Goal: Transaction & Acquisition: Purchase product/service

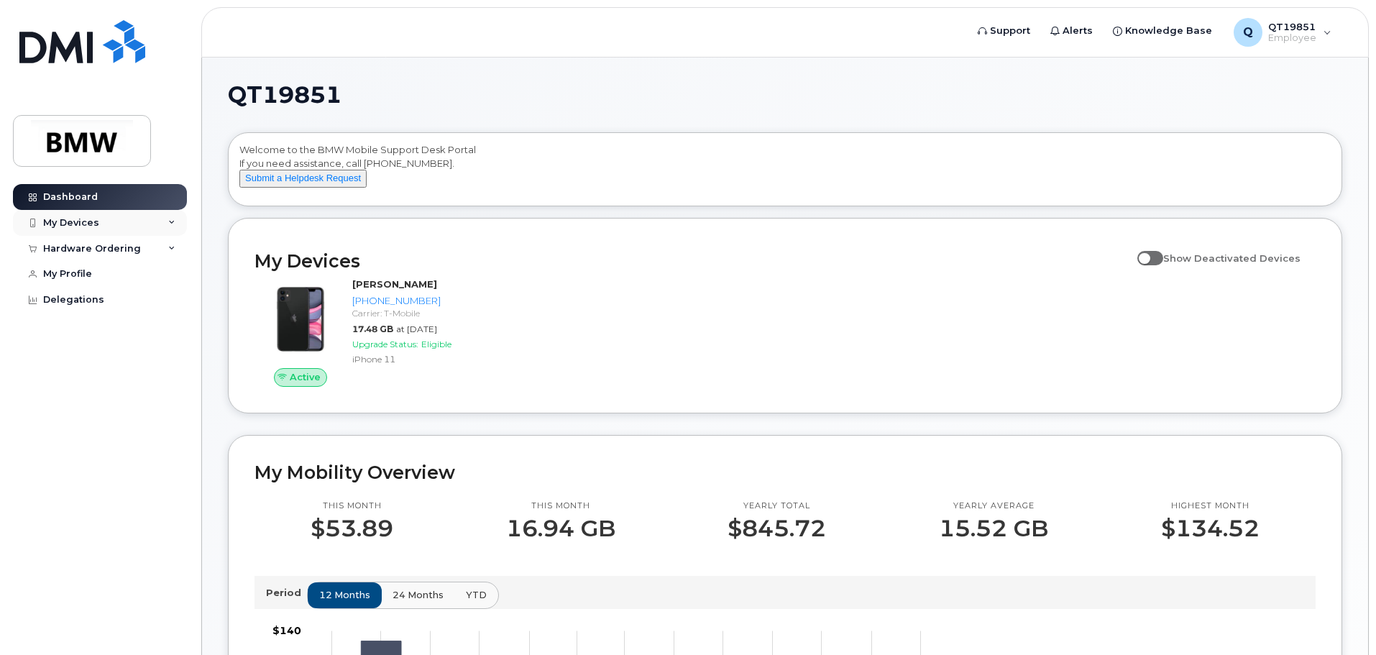
click at [47, 224] on div "My Devices" at bounding box center [71, 223] width 56 height 12
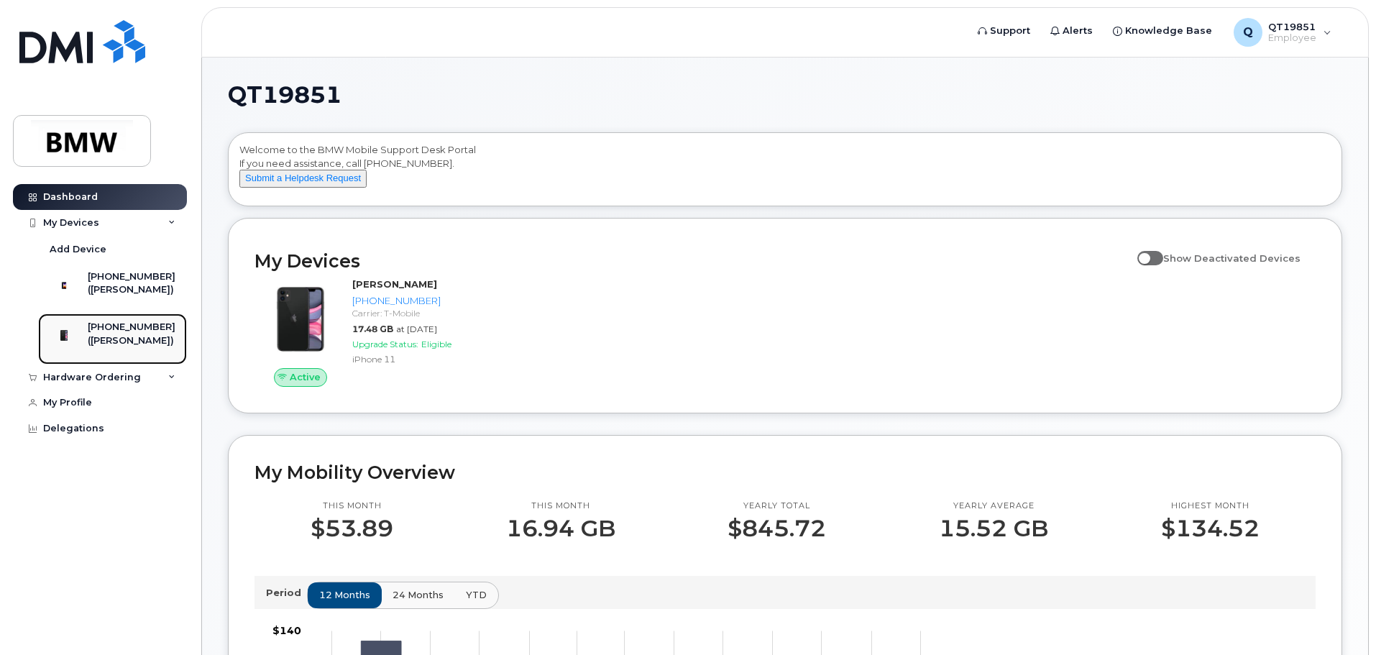
click at [129, 347] on div "(James Kinard)" at bounding box center [132, 340] width 88 height 13
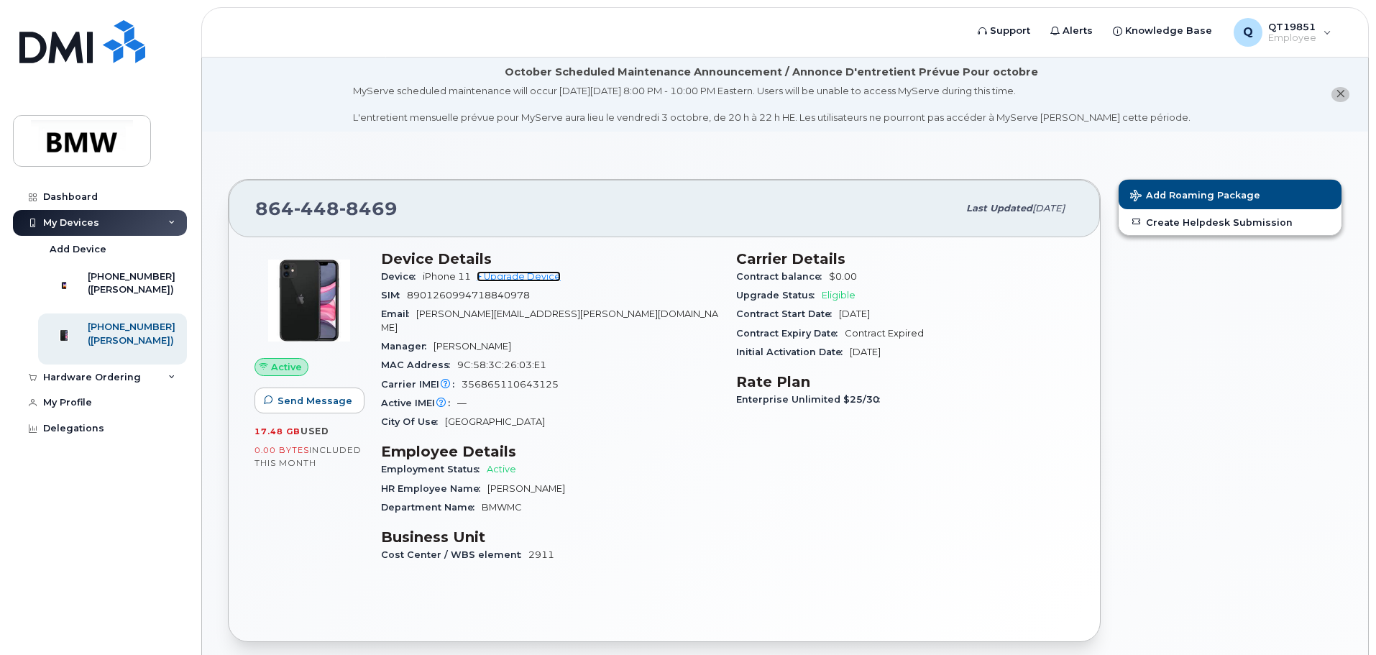
click at [547, 276] on link "+ Upgrade Device" at bounding box center [519, 276] width 84 height 11
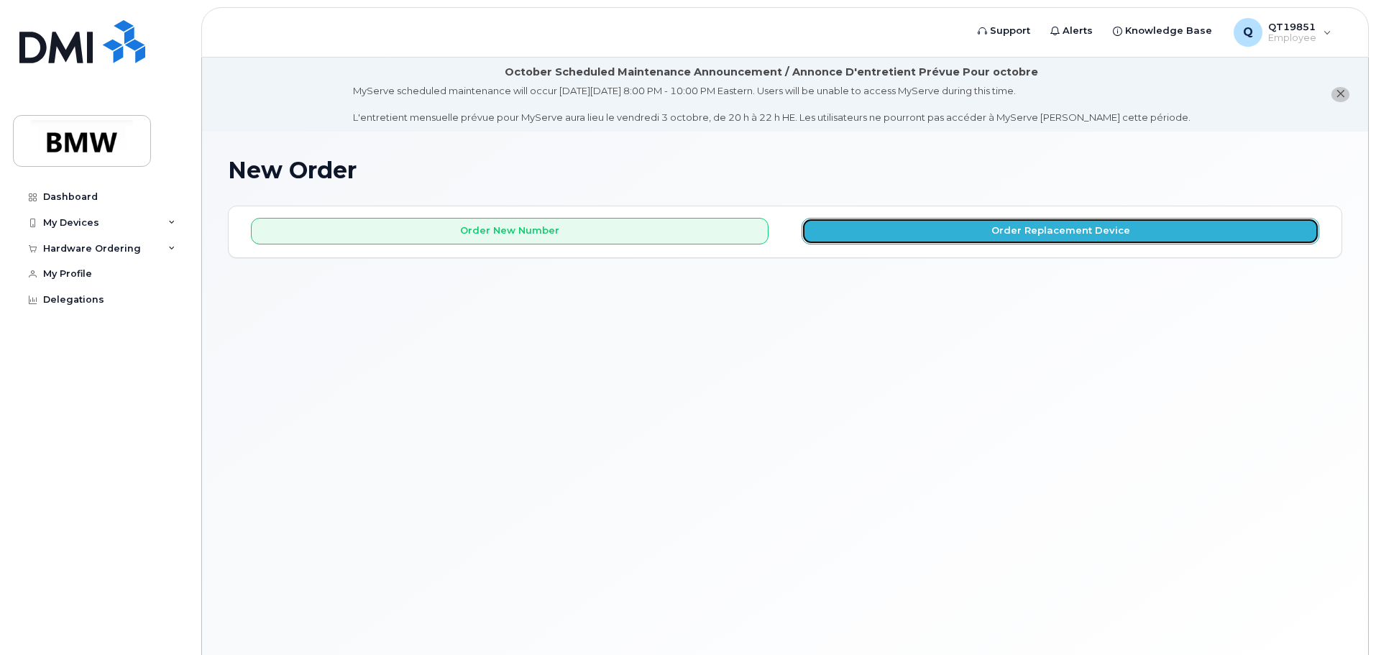
click at [1034, 233] on button "Order Replacement Device" at bounding box center [1061, 231] width 518 height 27
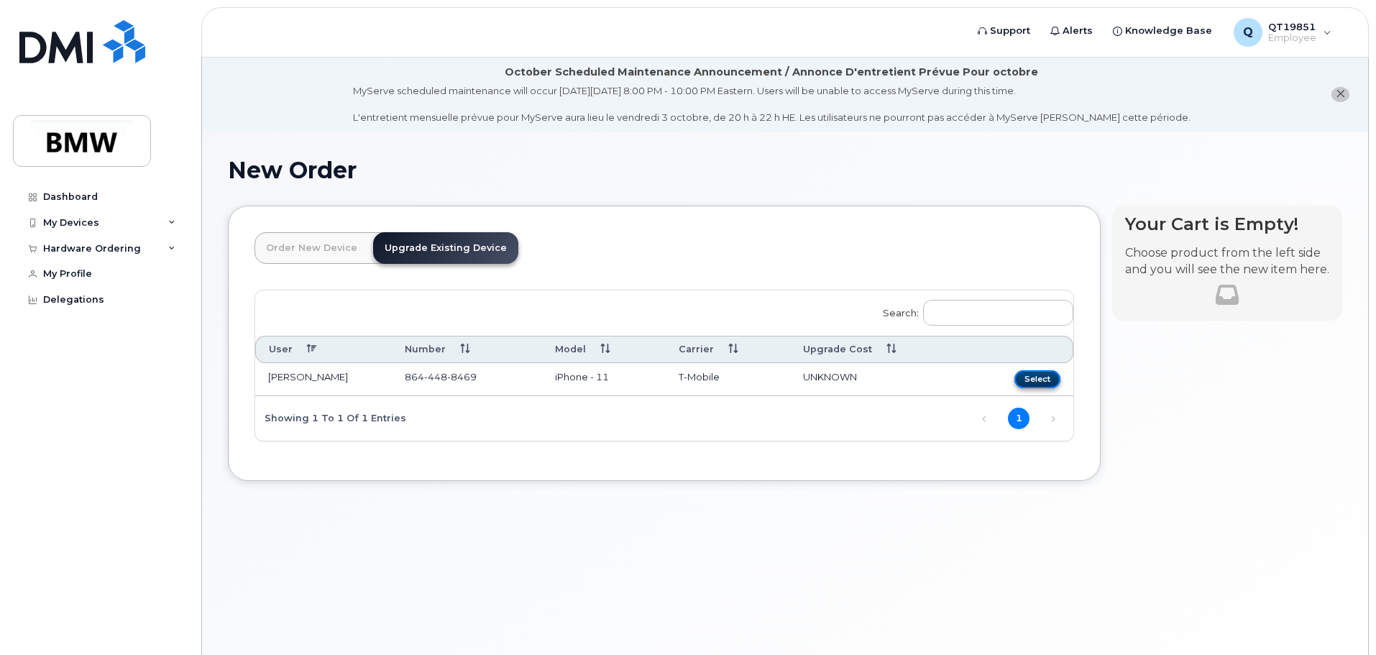
click at [1045, 378] on button "Select" at bounding box center [1037, 379] width 46 height 18
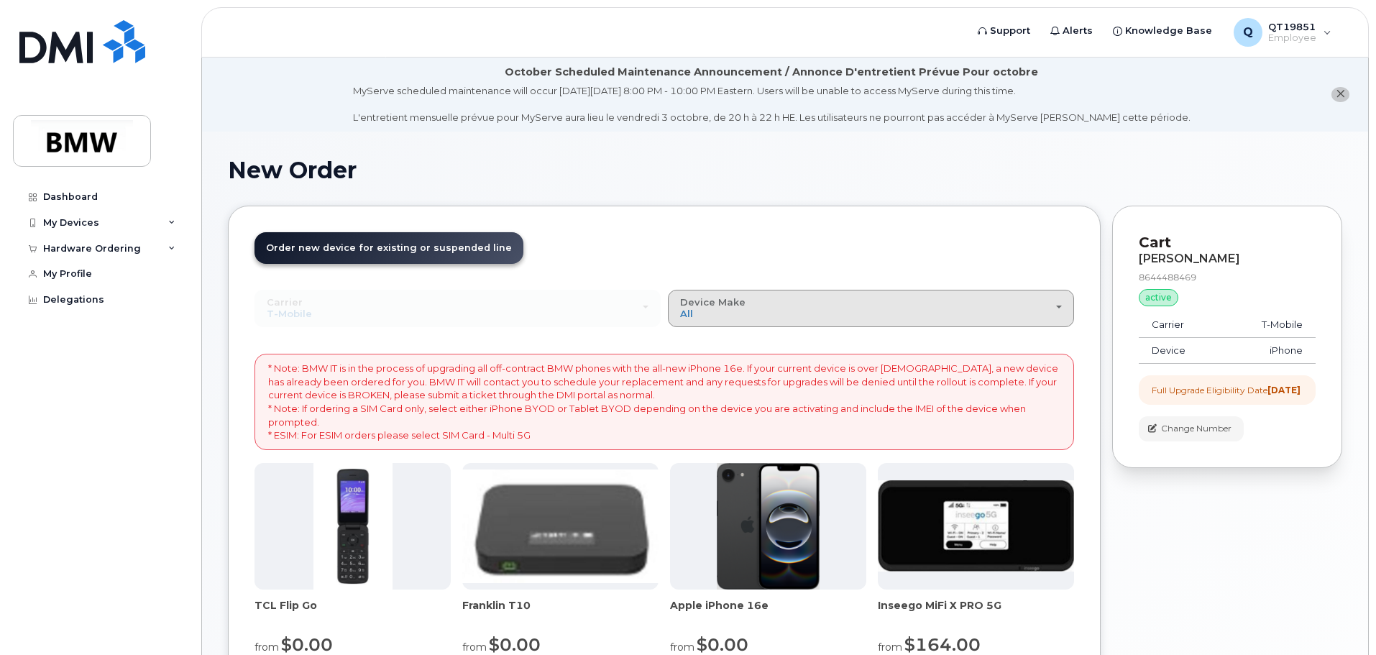
click at [1060, 308] on span "button" at bounding box center [1059, 307] width 6 height 3
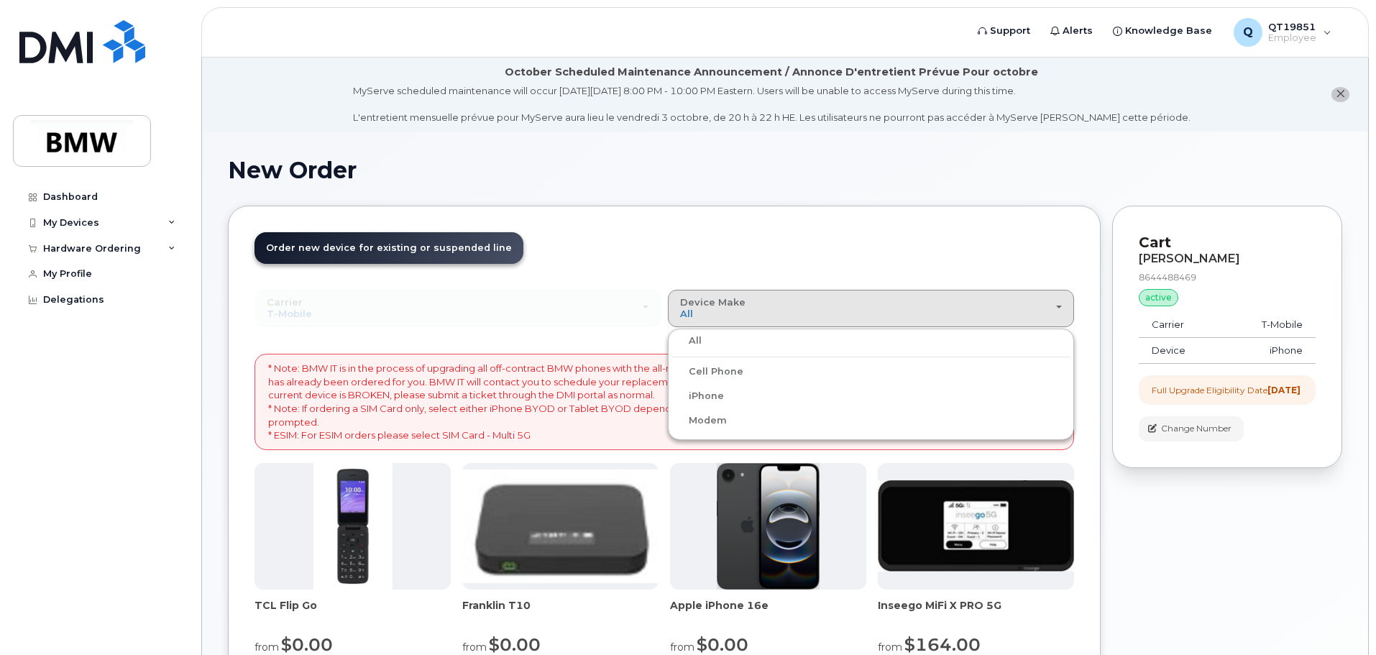
click at [707, 397] on label "iPhone" at bounding box center [697, 395] width 52 height 17
click at [0, 0] on input "iPhone" at bounding box center [0, 0] width 0 height 0
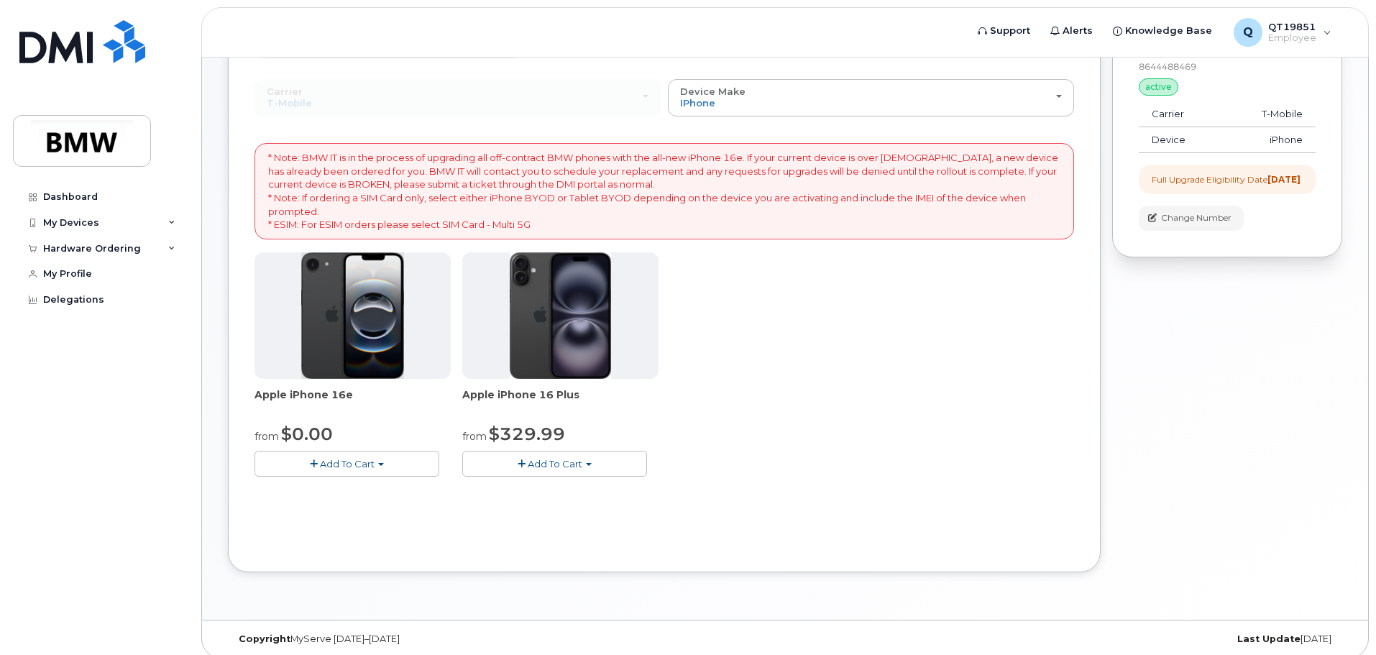
scroll to position [221, 0]
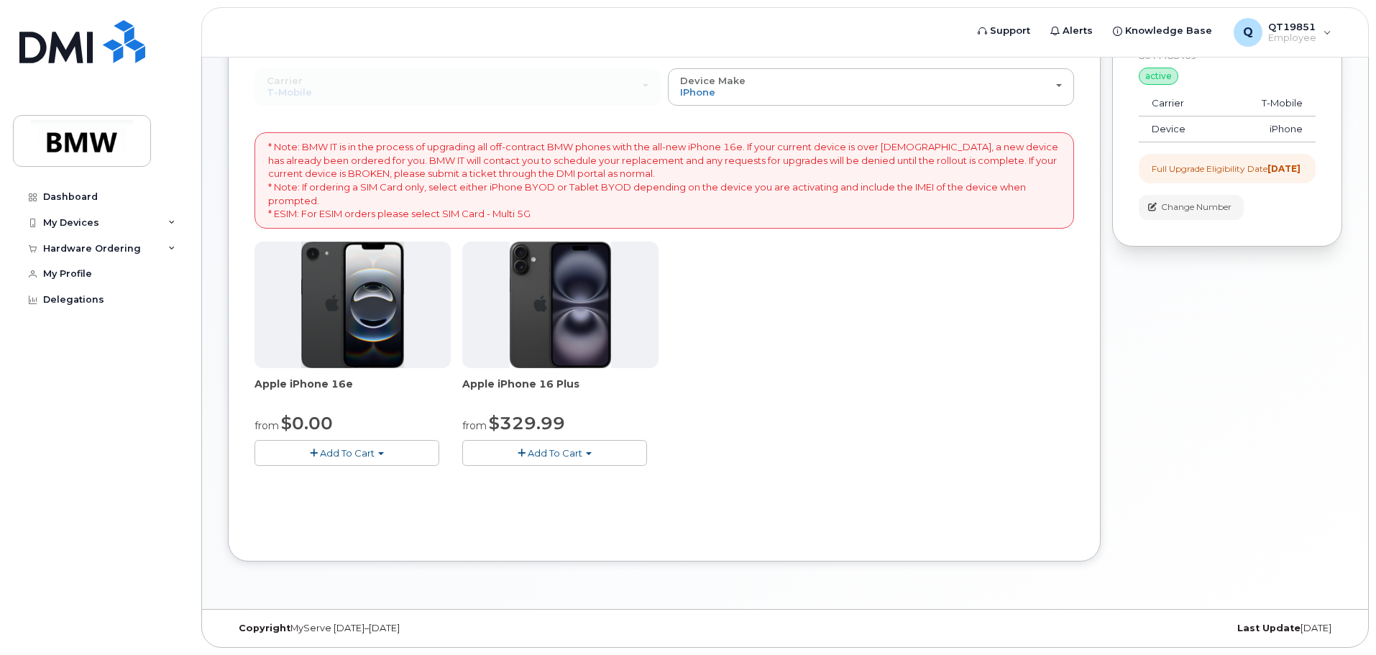
click at [359, 451] on span "Add To Cart" at bounding box center [347, 453] width 55 height 12
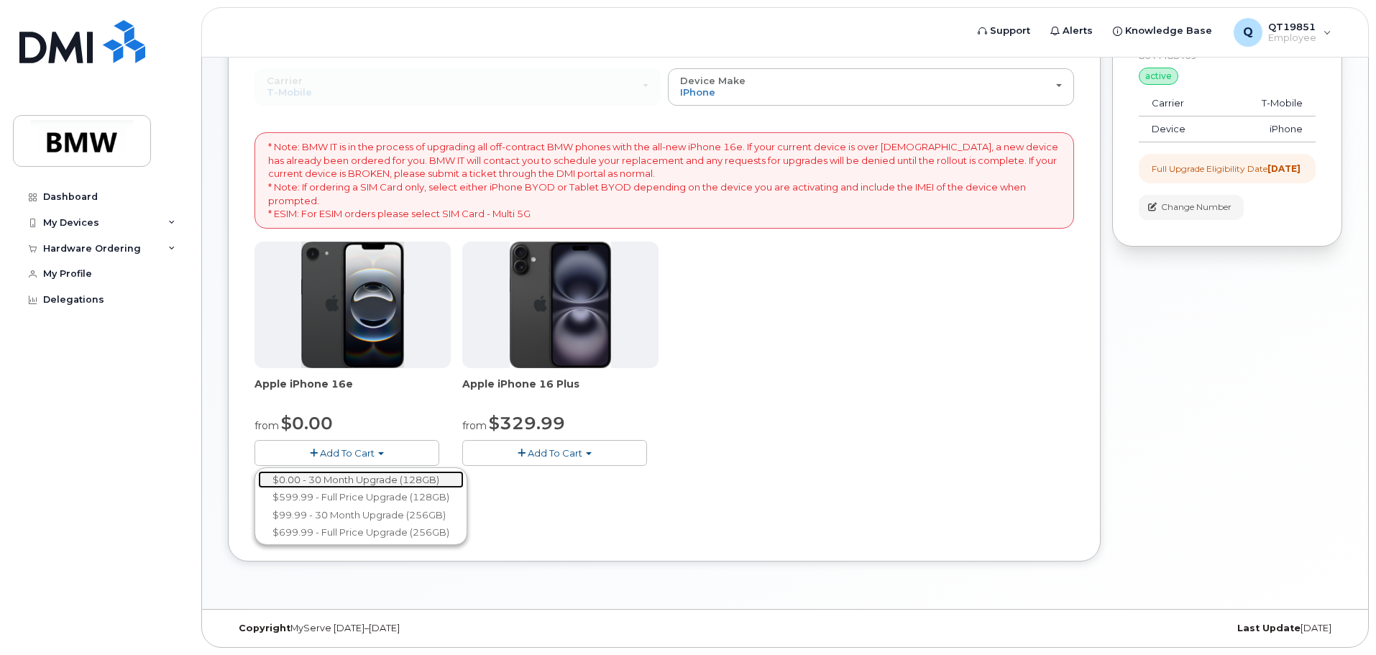
click at [346, 479] on link "$0.00 - 30 Month Upgrade (128GB)" at bounding box center [361, 480] width 206 height 18
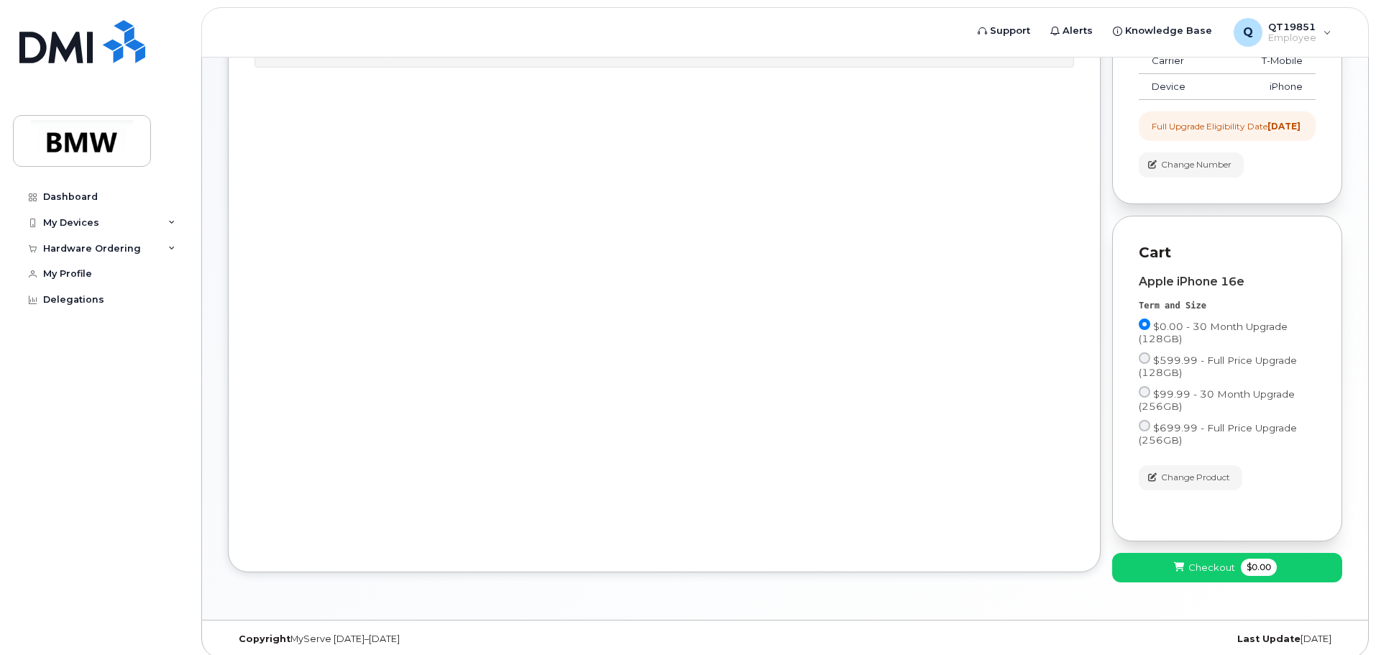
scroll to position [287, 0]
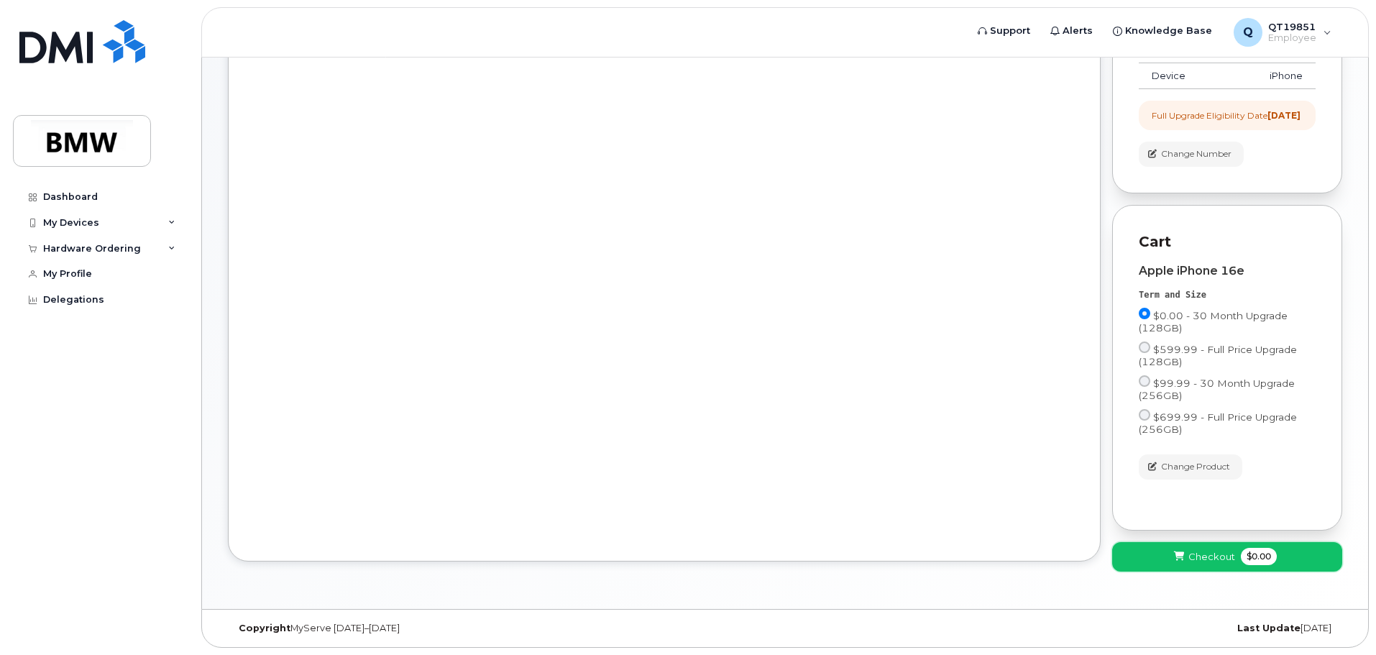
click at [1205, 554] on span "Checkout" at bounding box center [1211, 557] width 47 height 14
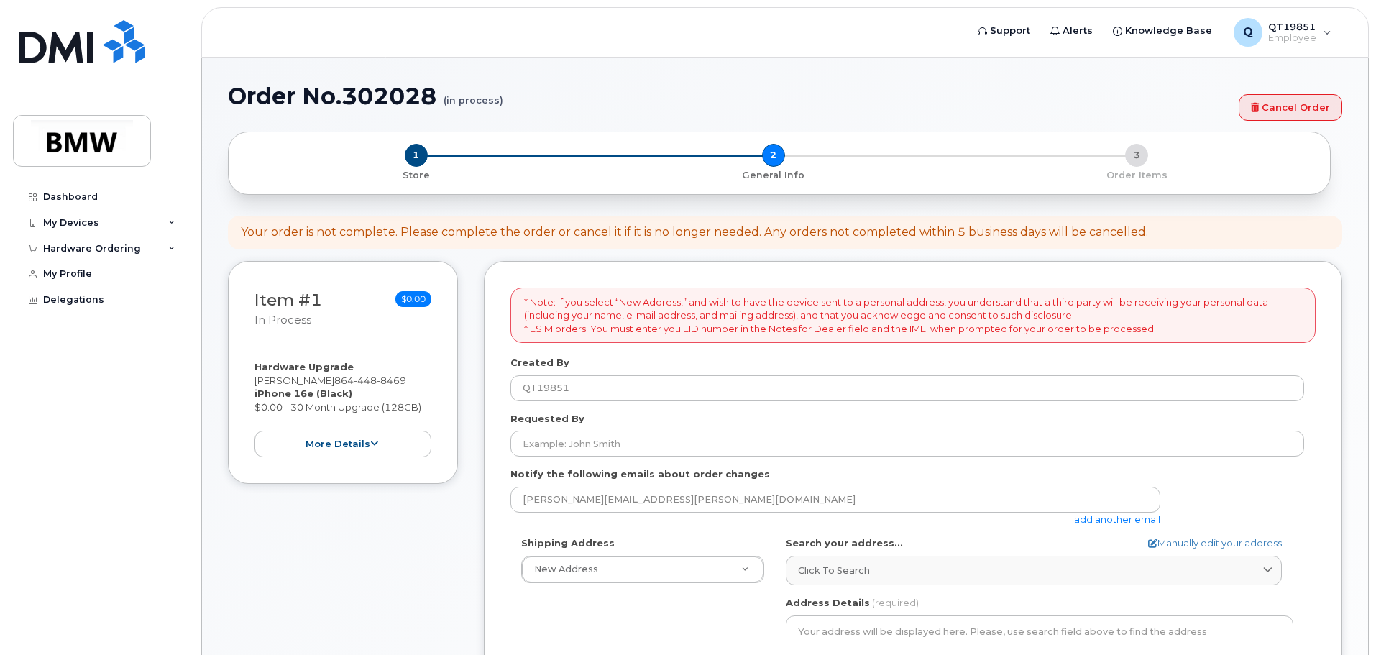
select select
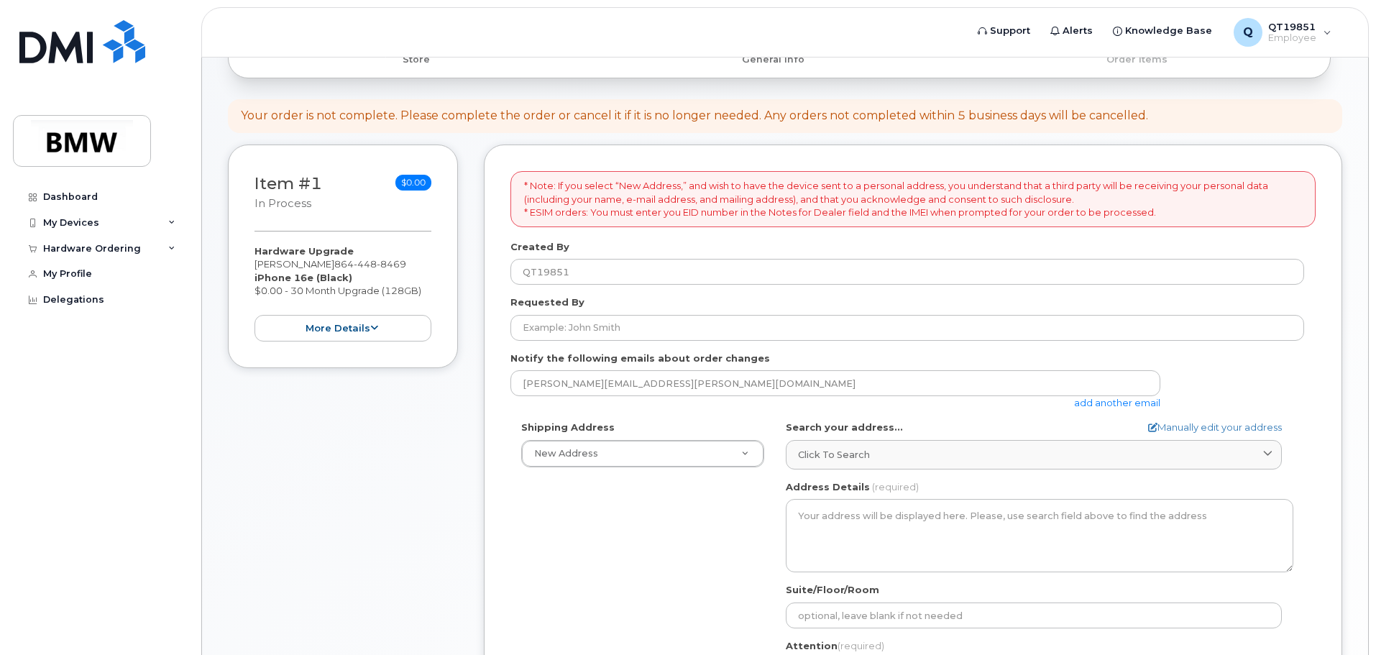
scroll to position [216, 0]
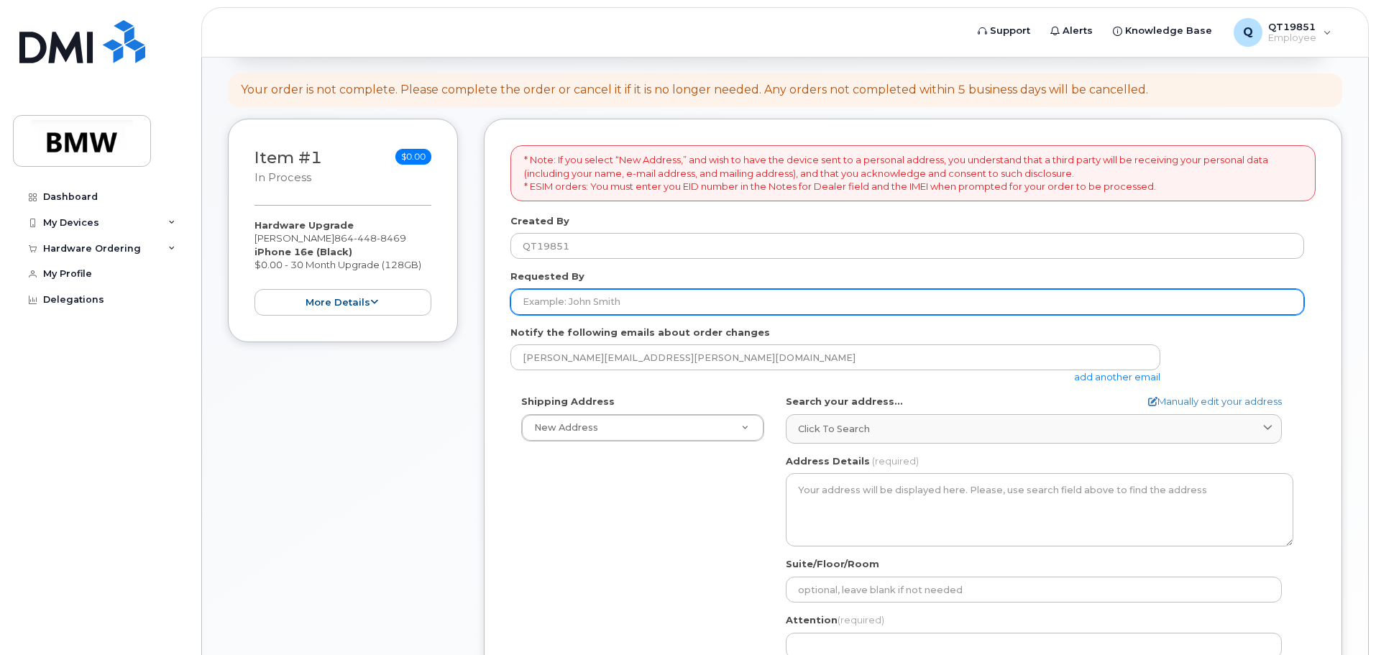
click at [536, 303] on input "Requested By" at bounding box center [907, 302] width 794 height 26
type input "[PERSON_NAME]"
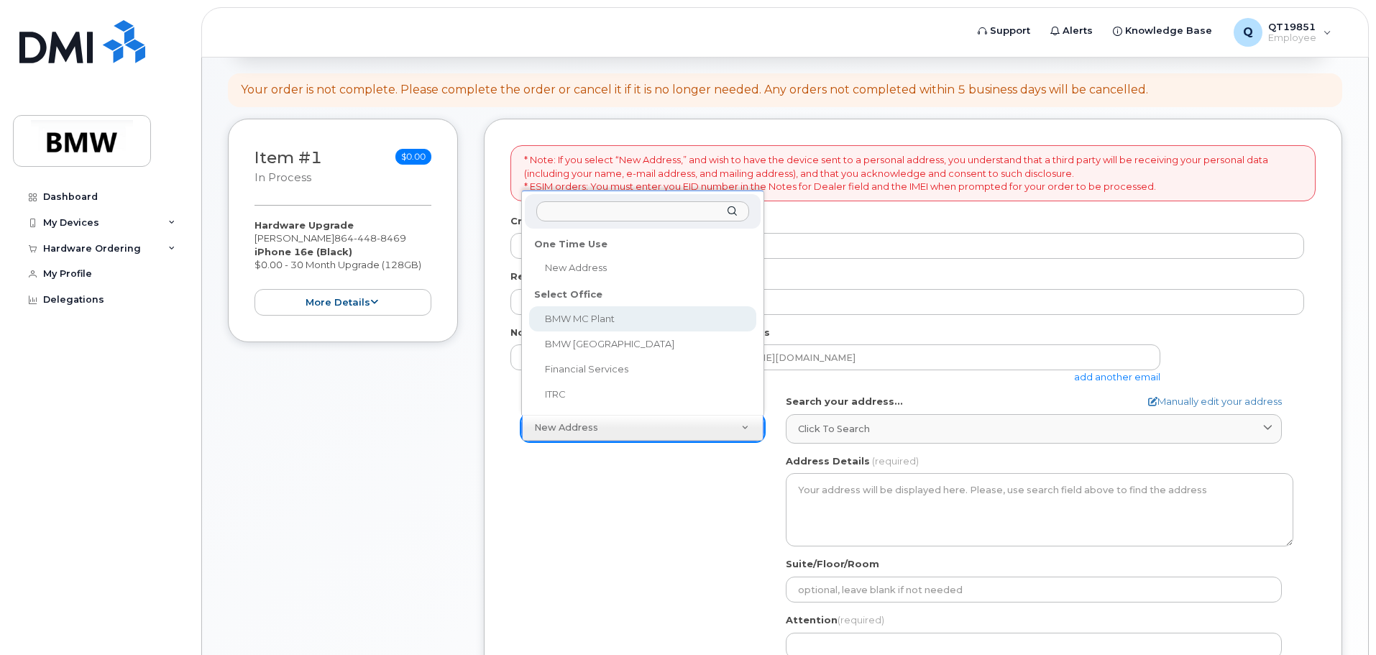
select select
type textarea "1400 Highway 101 S GREER SC 29651-6731 UNITED STATES Greer South Carolina 29651…"
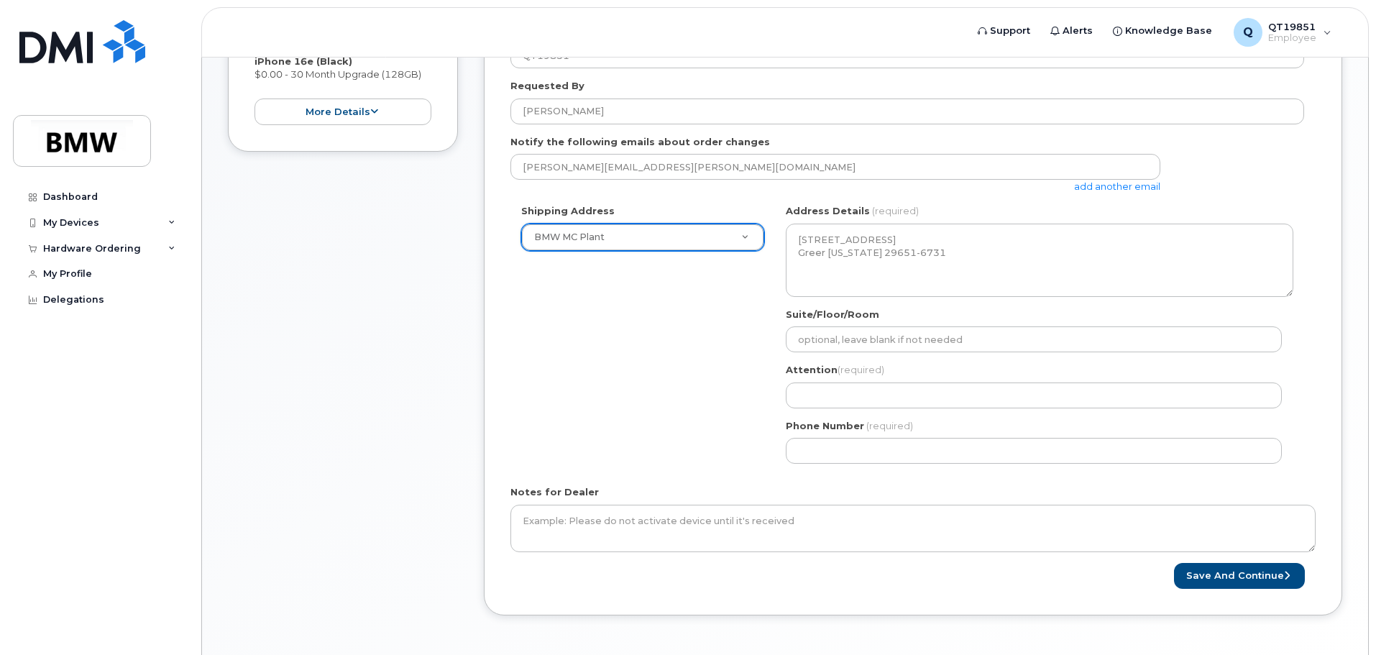
scroll to position [431, 0]
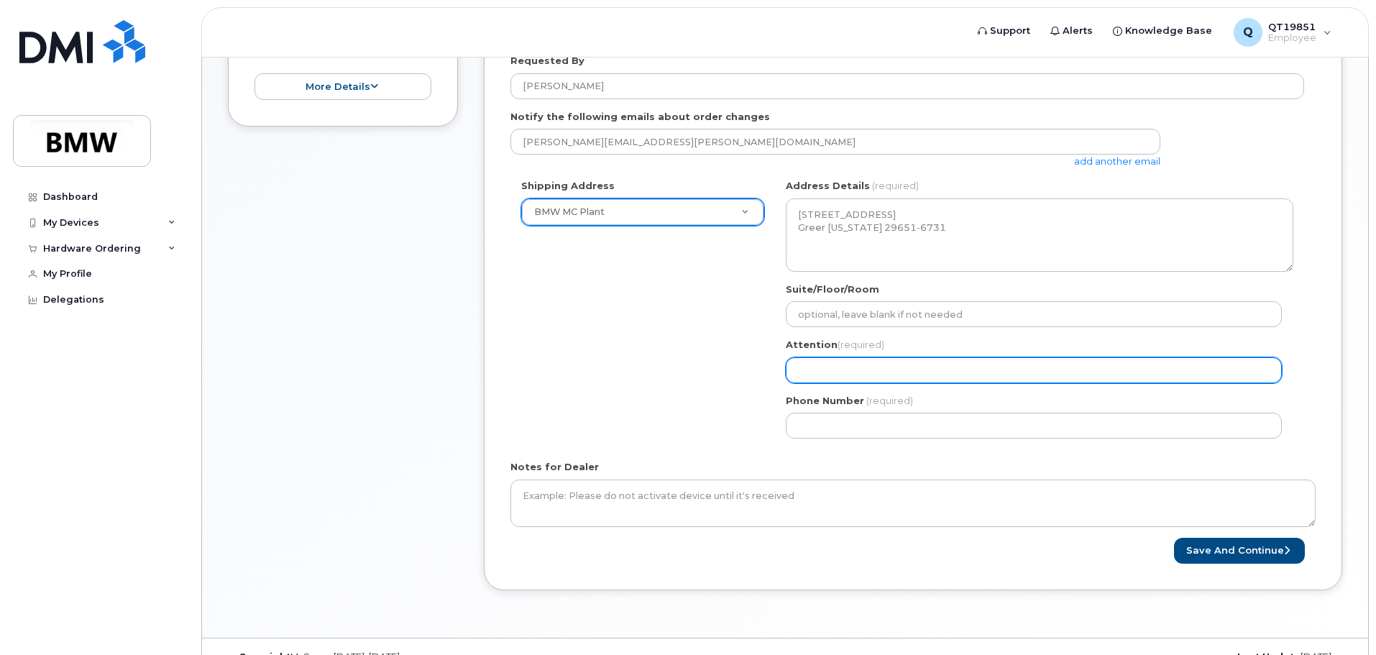
click at [819, 373] on input "Attention (required)" at bounding box center [1034, 370] width 496 height 26
select select
type input "J"
select select
type input "Ja"
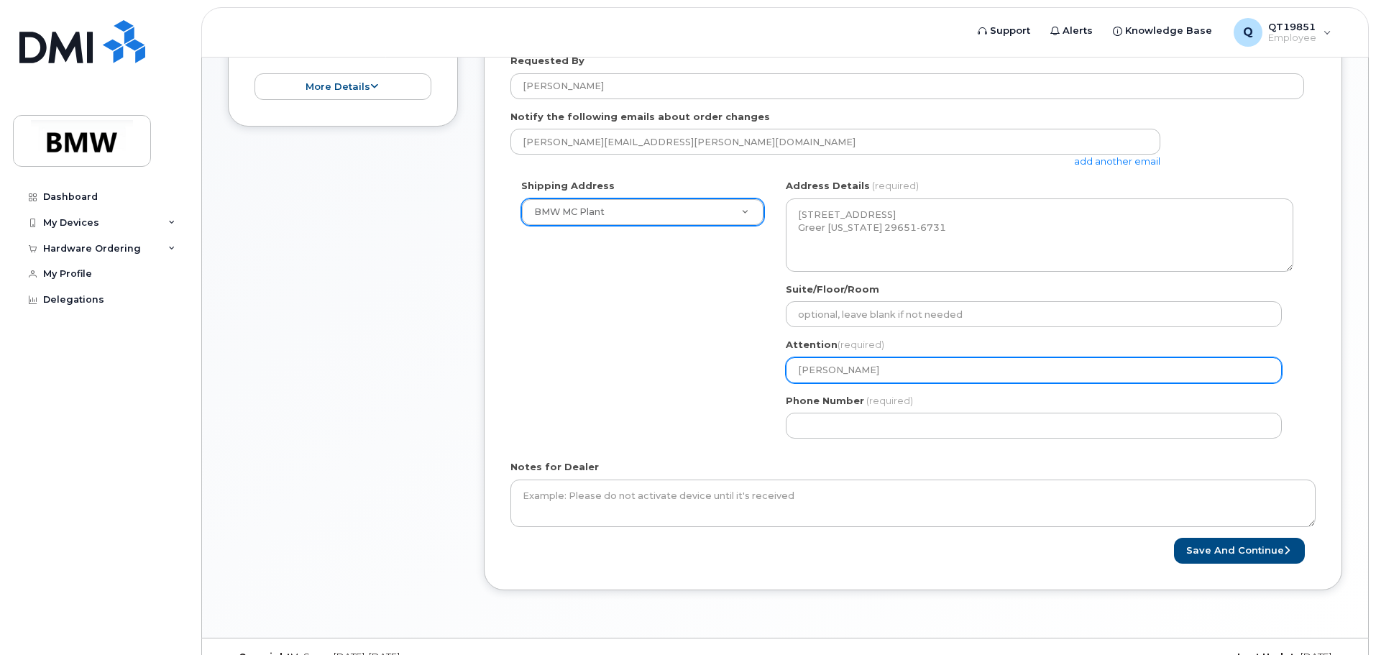
select select
type input "Jam"
select select
type input "Jame"
select select
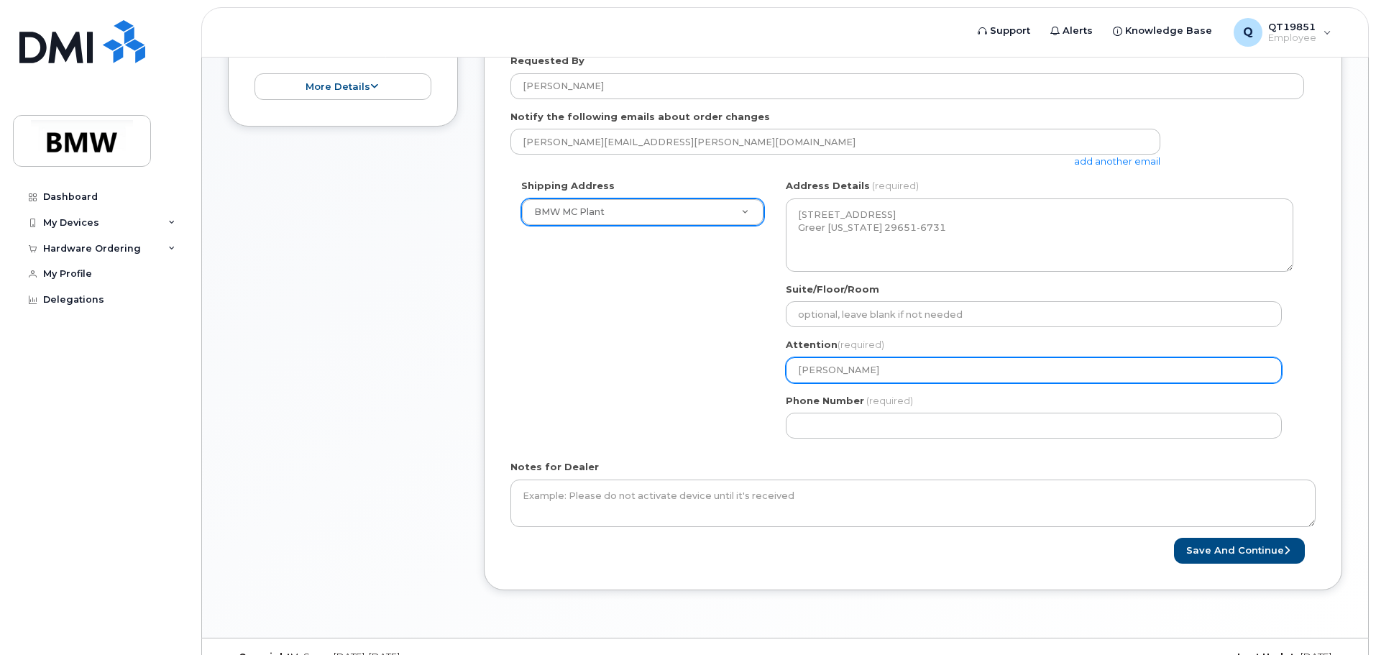
type input "James"
select select
type input "James K"
select select
type input "James Ki"
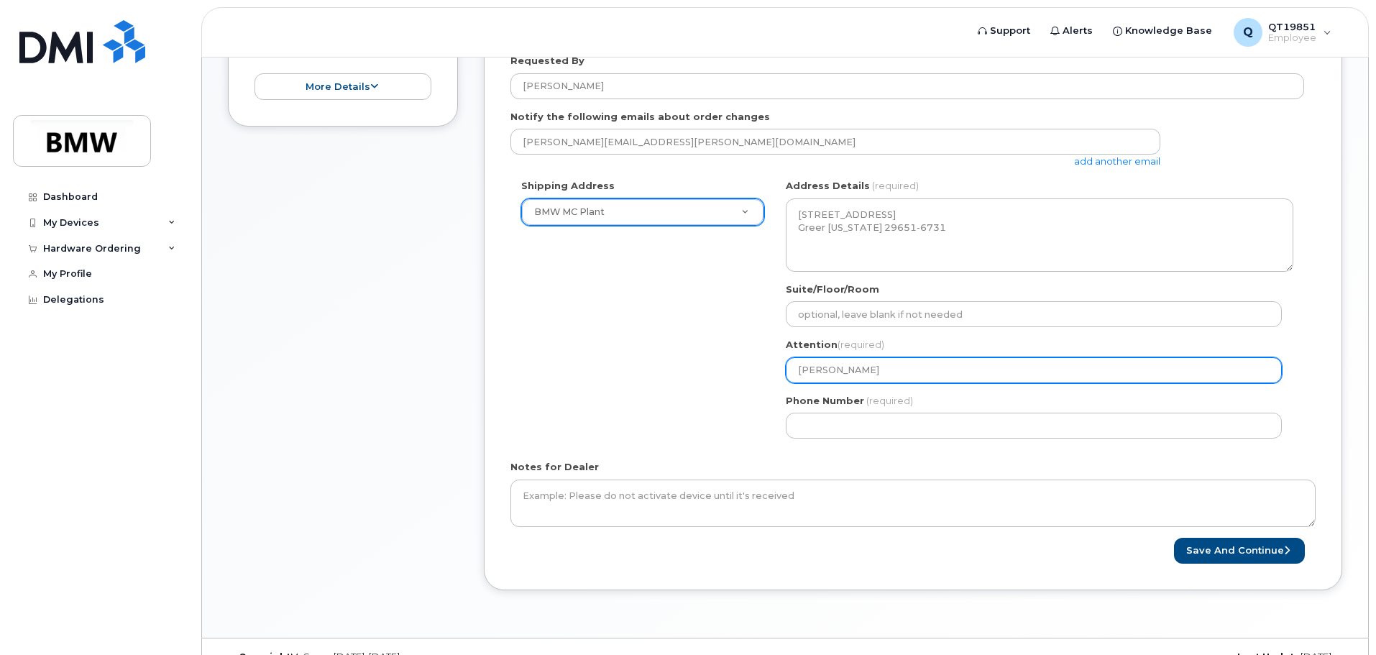
select select
type input "James Kin"
select select
type input "James Kina"
select select
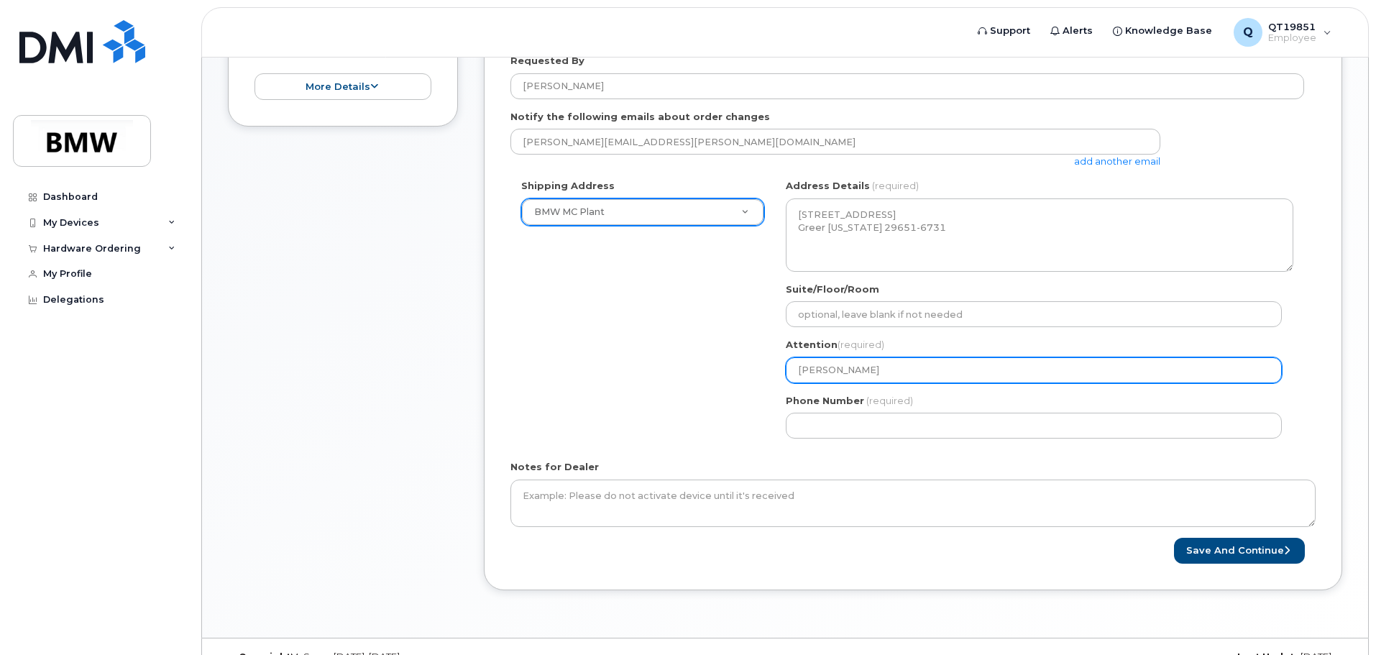
type input "James Kinar"
select select
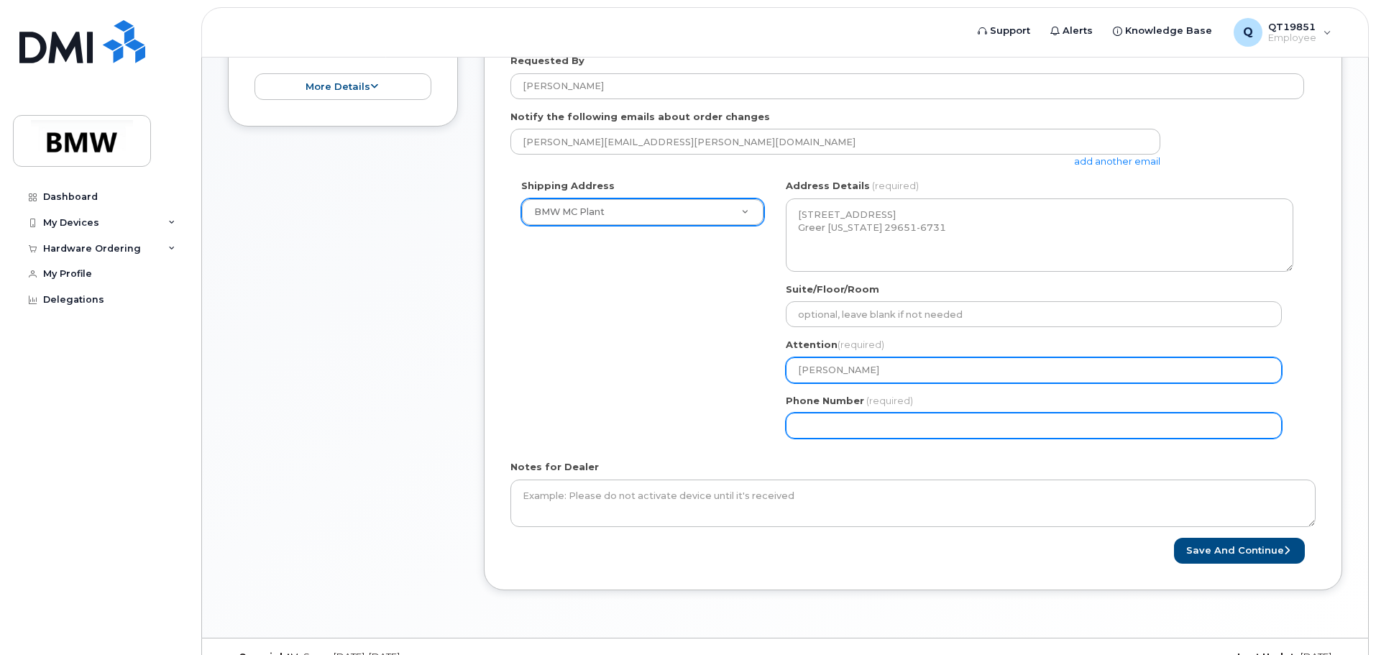
type input "[PERSON_NAME]"
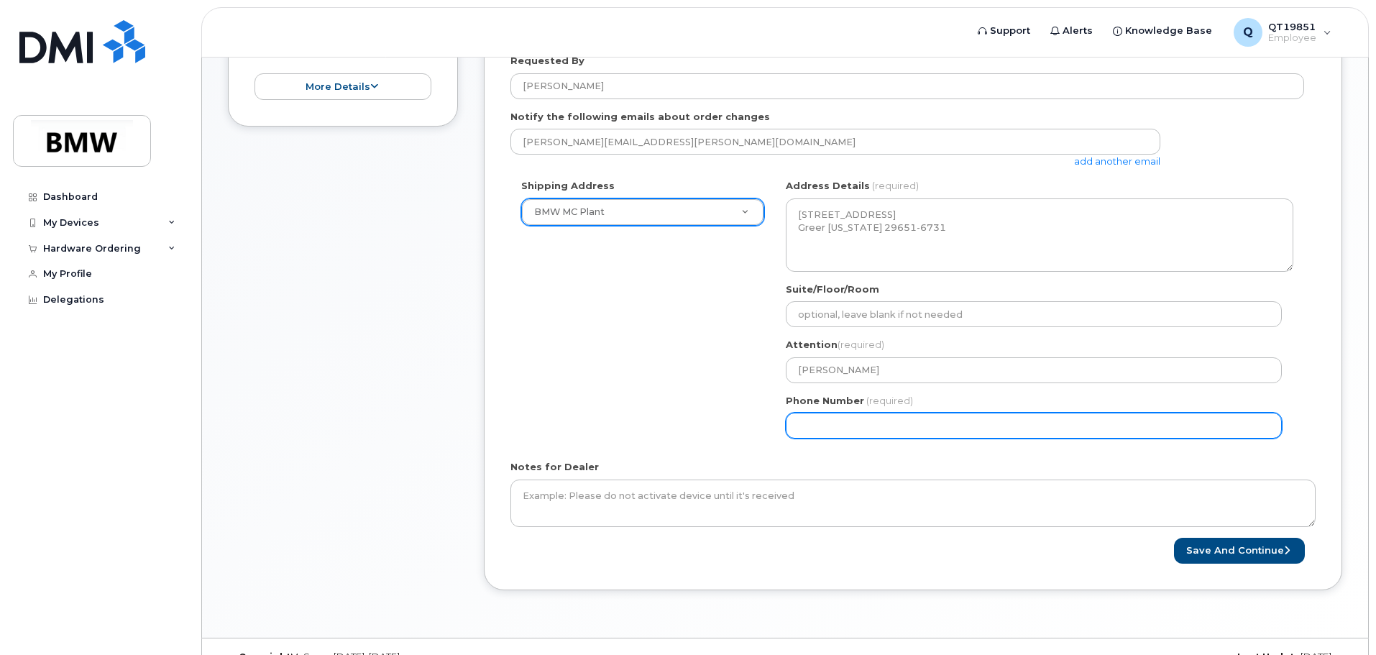
click at [848, 433] on input "Phone Number" at bounding box center [1034, 426] width 496 height 26
select select
type input "864"
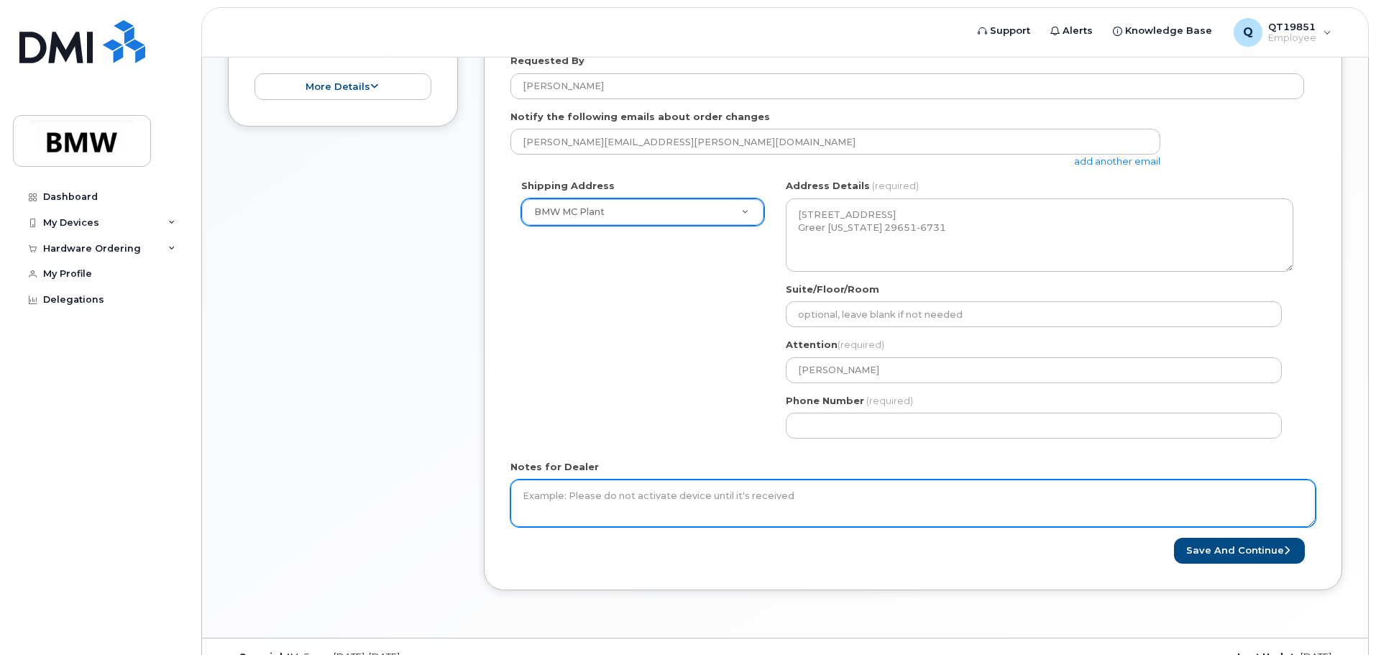
click at [628, 499] on textarea "Notes for Dealer" at bounding box center [912, 502] width 805 height 47
type textarea "Do not activate until received."
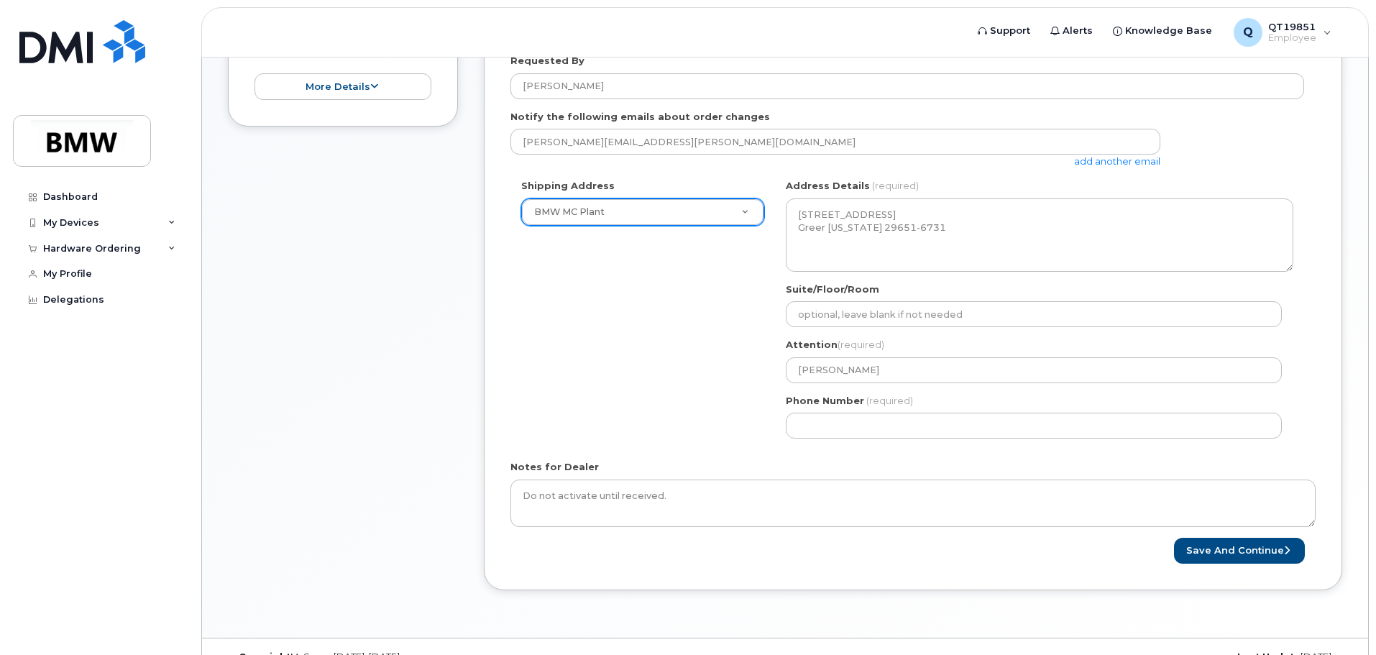
click at [642, 405] on div "Shipping Address BMW MC Plant New Address BMW MC Plant BMW North America Financ…" at bounding box center [907, 314] width 794 height 270
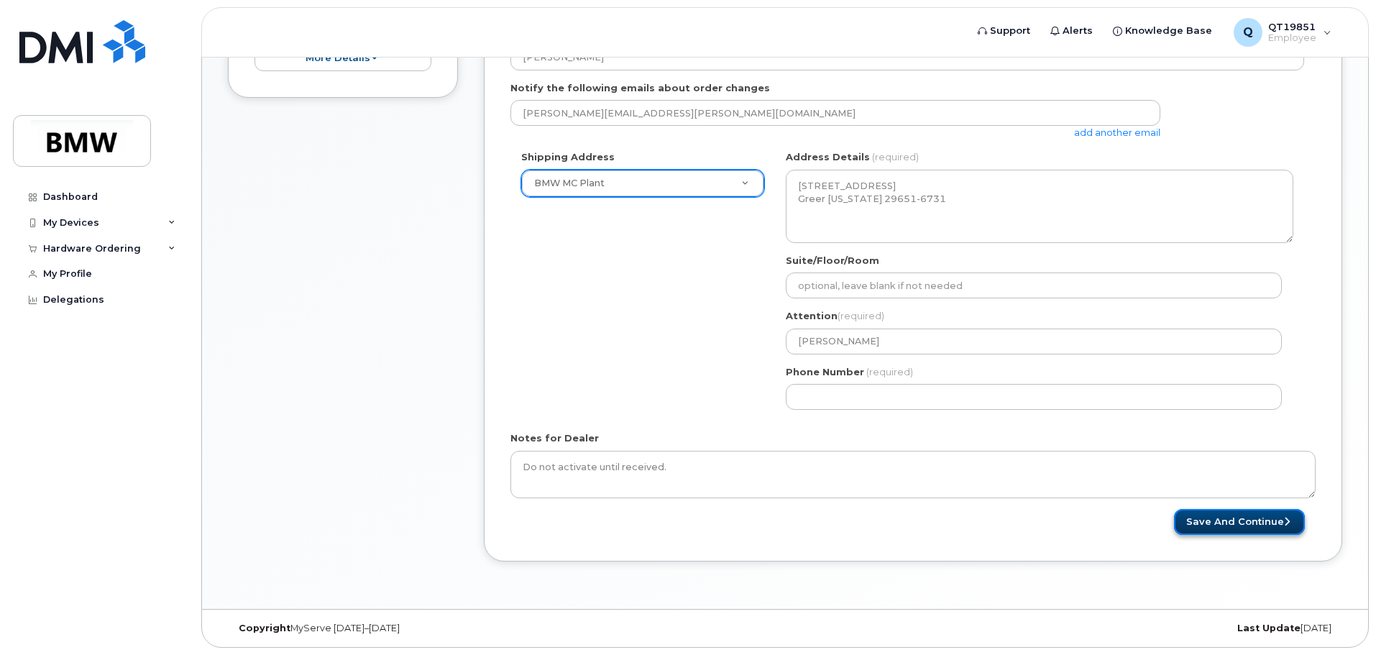
click at [1214, 515] on button "Save and Continue" at bounding box center [1239, 522] width 131 height 27
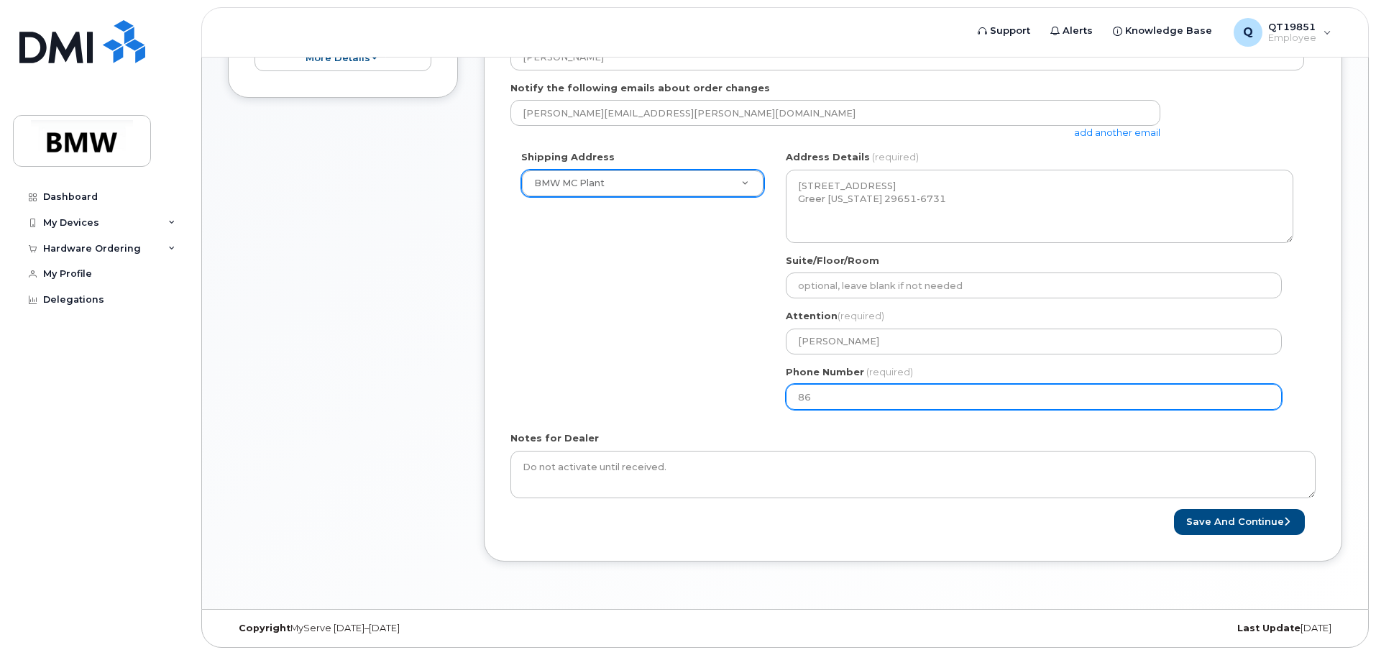
type input "8"
type input "864448846"
select select
type input "8644488469"
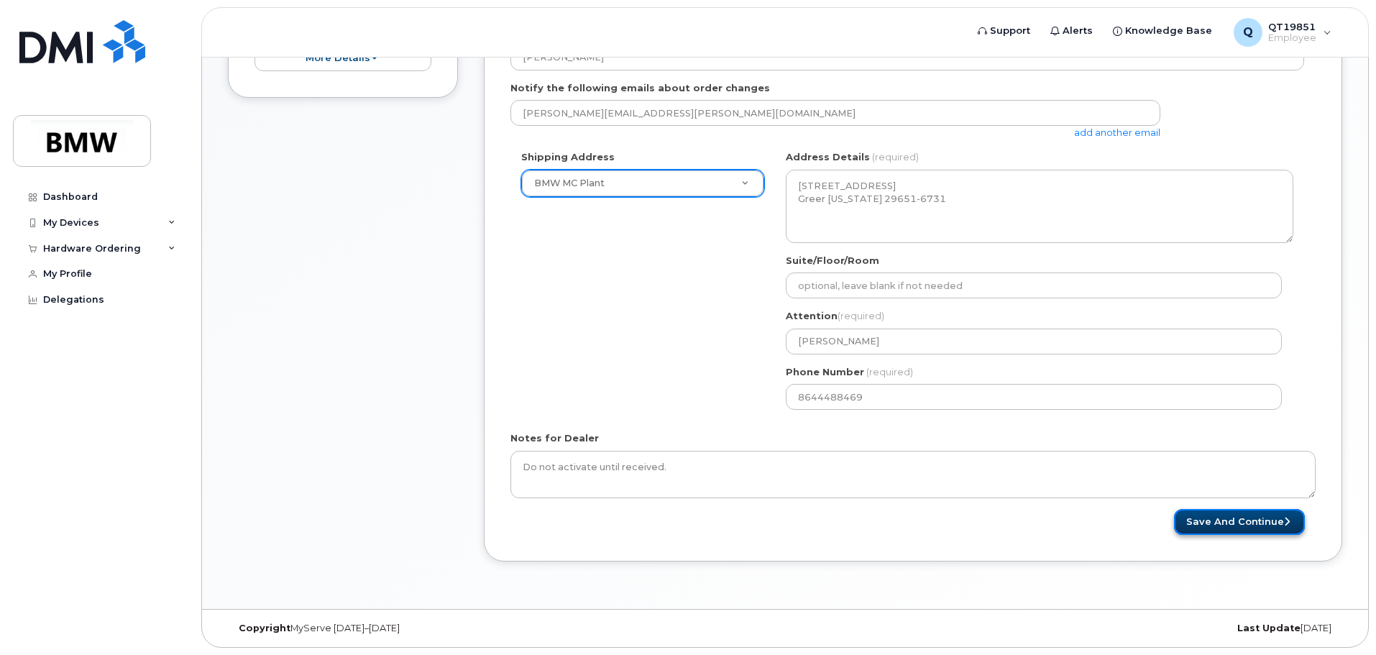
click at [1198, 518] on button "Save and Continue" at bounding box center [1239, 522] width 131 height 27
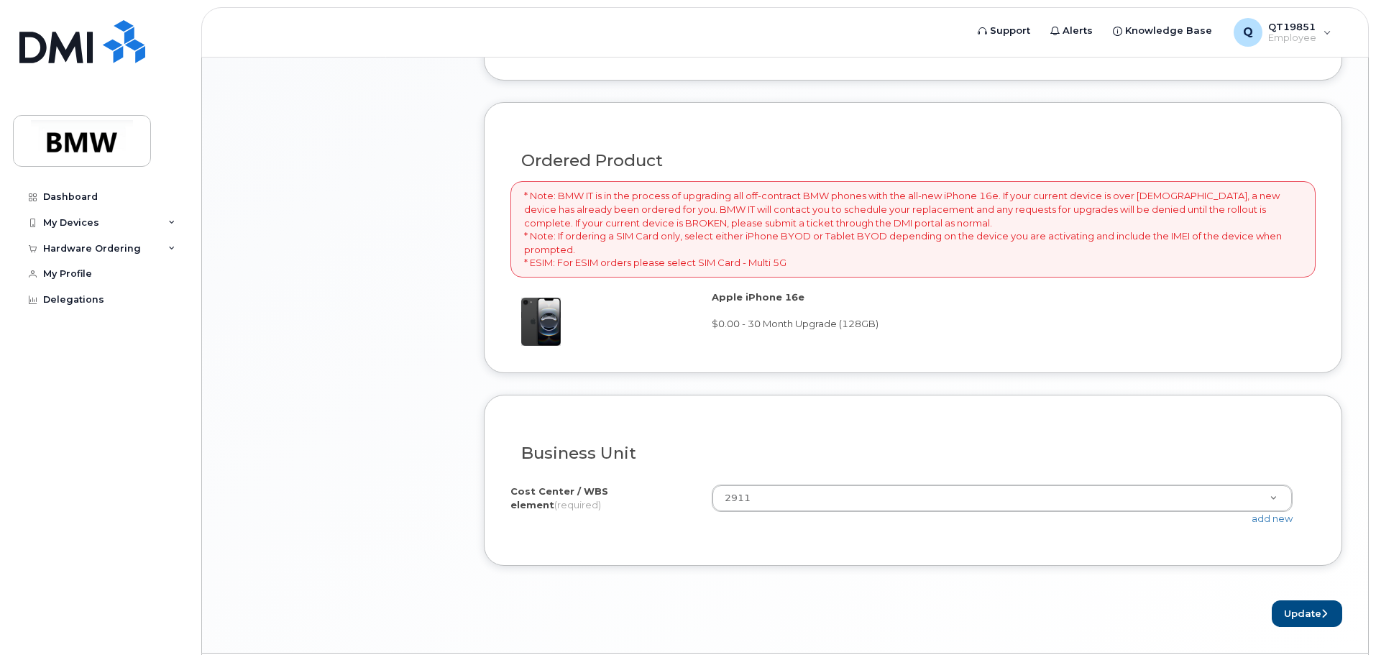
scroll to position [1050, 0]
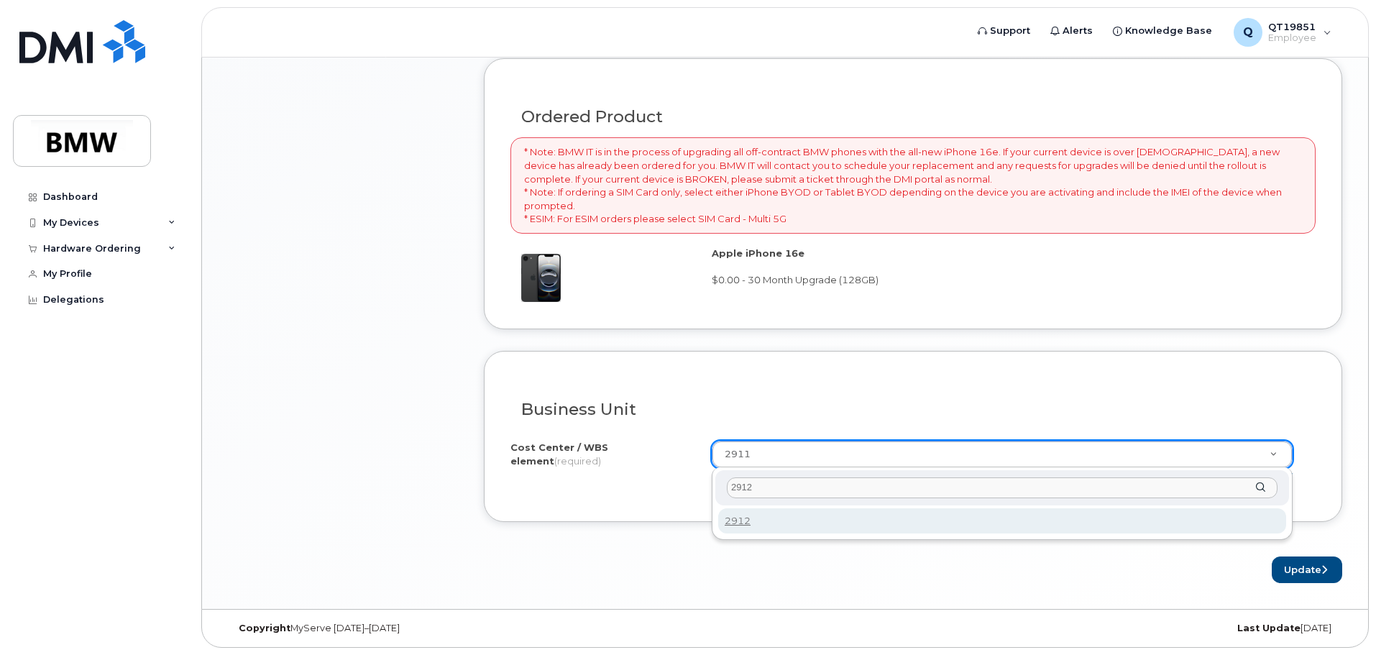
type input "2912"
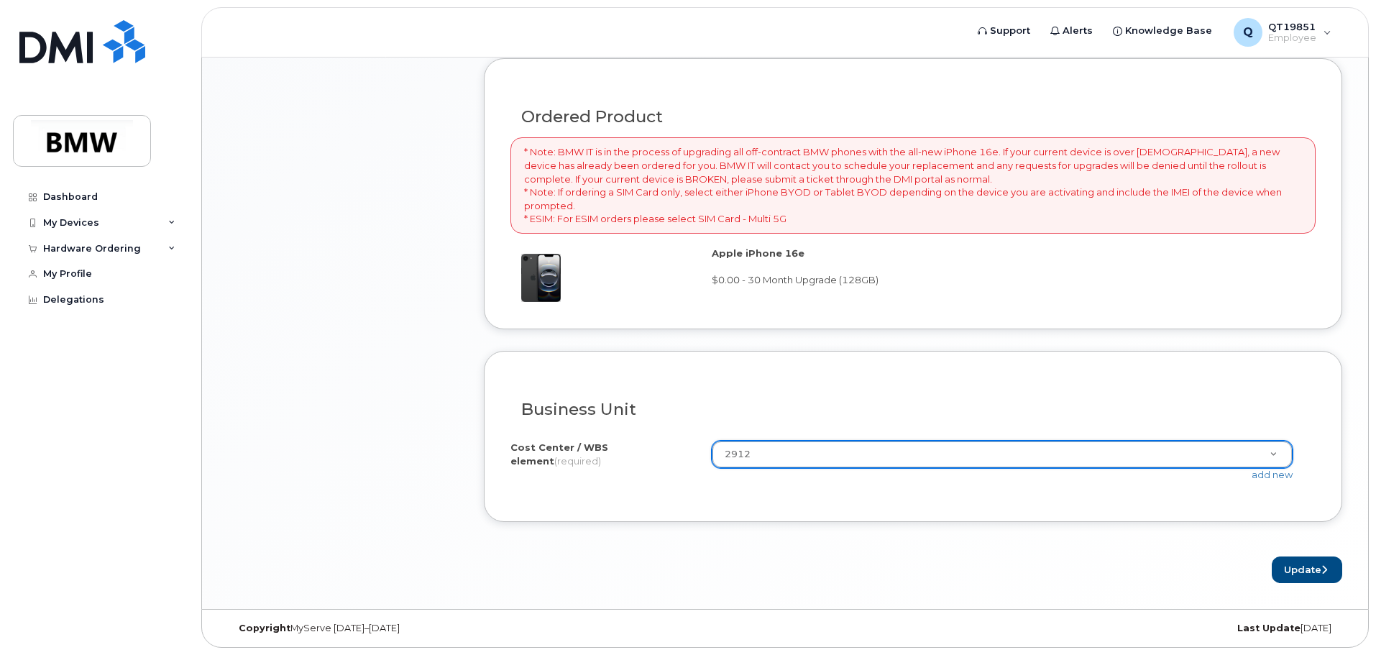
click at [997, 396] on div "Business Unit" at bounding box center [912, 403] width 805 height 52
click at [1303, 564] on button "Update" at bounding box center [1307, 569] width 70 height 27
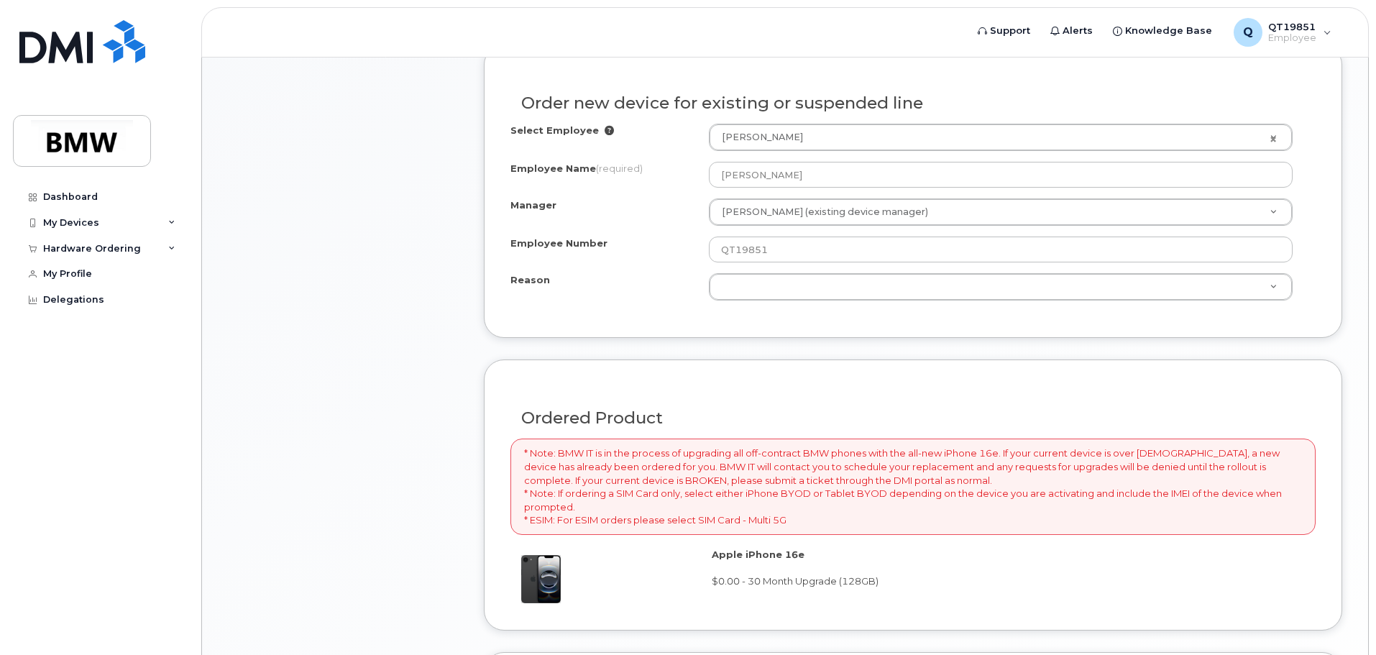
scroll to position [735, 0]
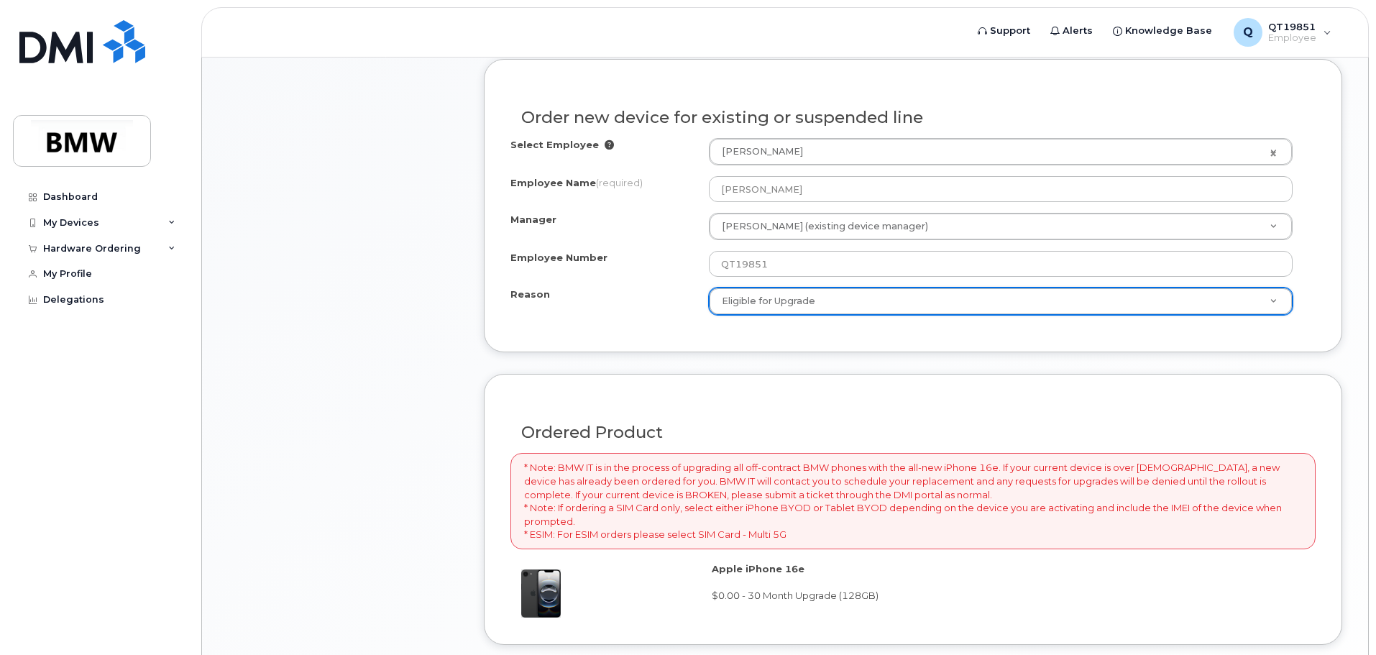
select select "eligible_for_upgrade"
click at [362, 420] on div "Item #1 in process $0.00 Hardware Upgrade James Kinard 864 448 8469 iPhone 16e …" at bounding box center [343, 249] width 230 height 1299
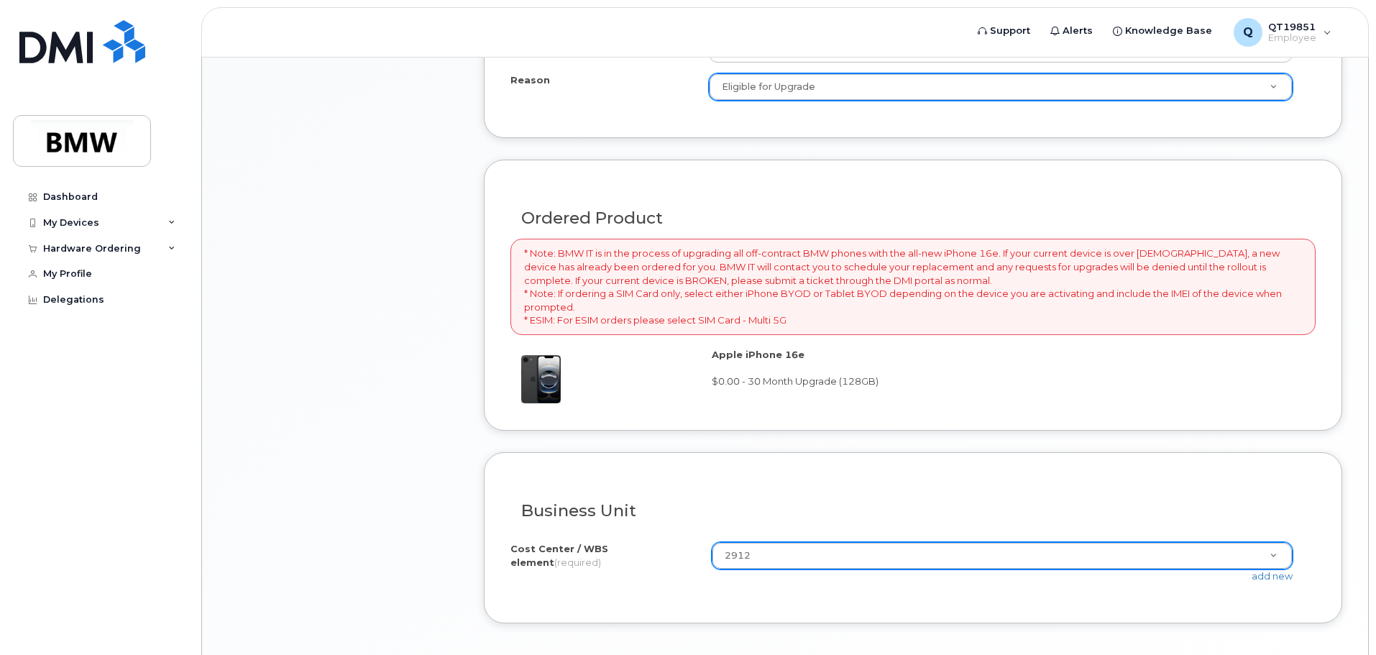
scroll to position [1050, 0]
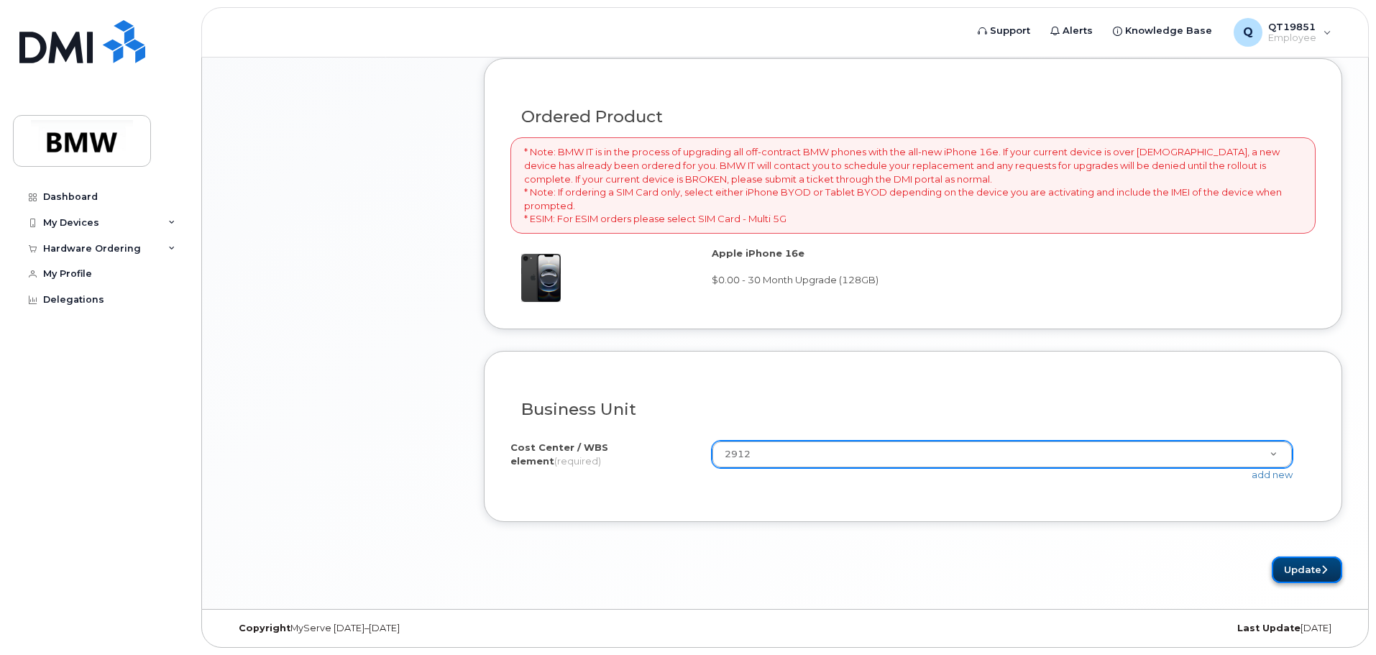
click at [1290, 574] on button "Update" at bounding box center [1307, 569] width 70 height 27
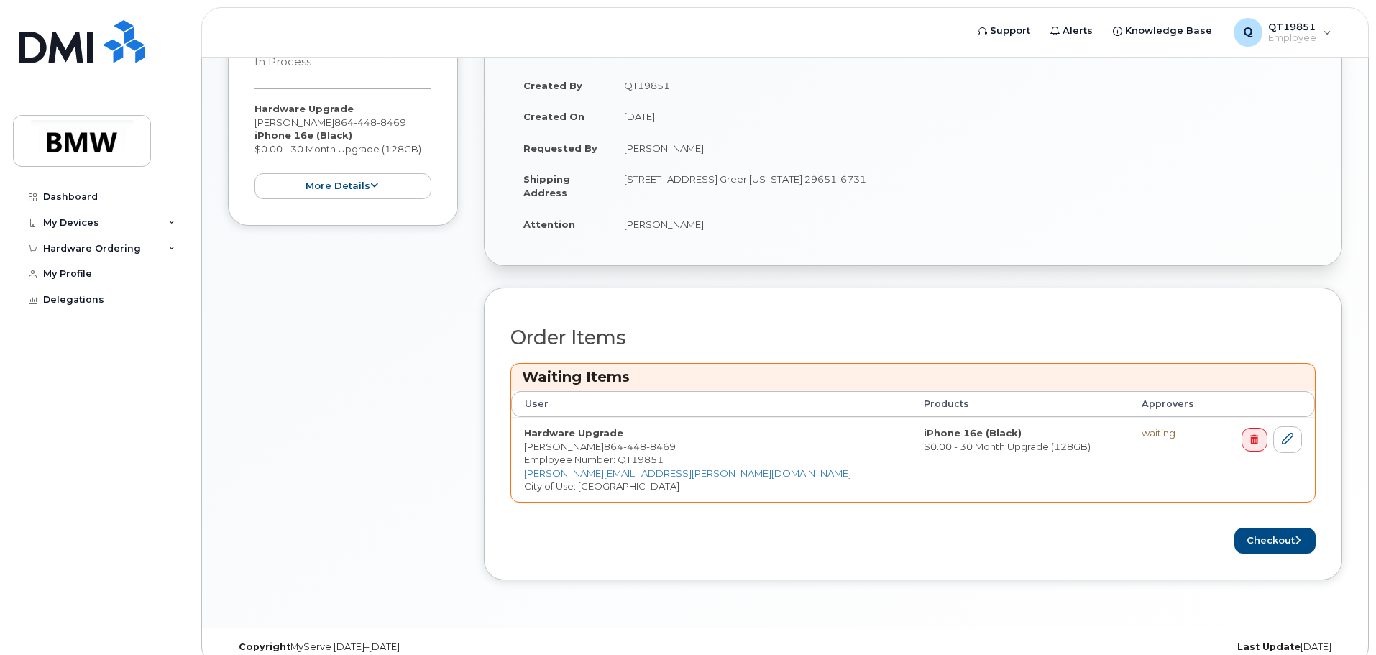
scroll to position [412, 0]
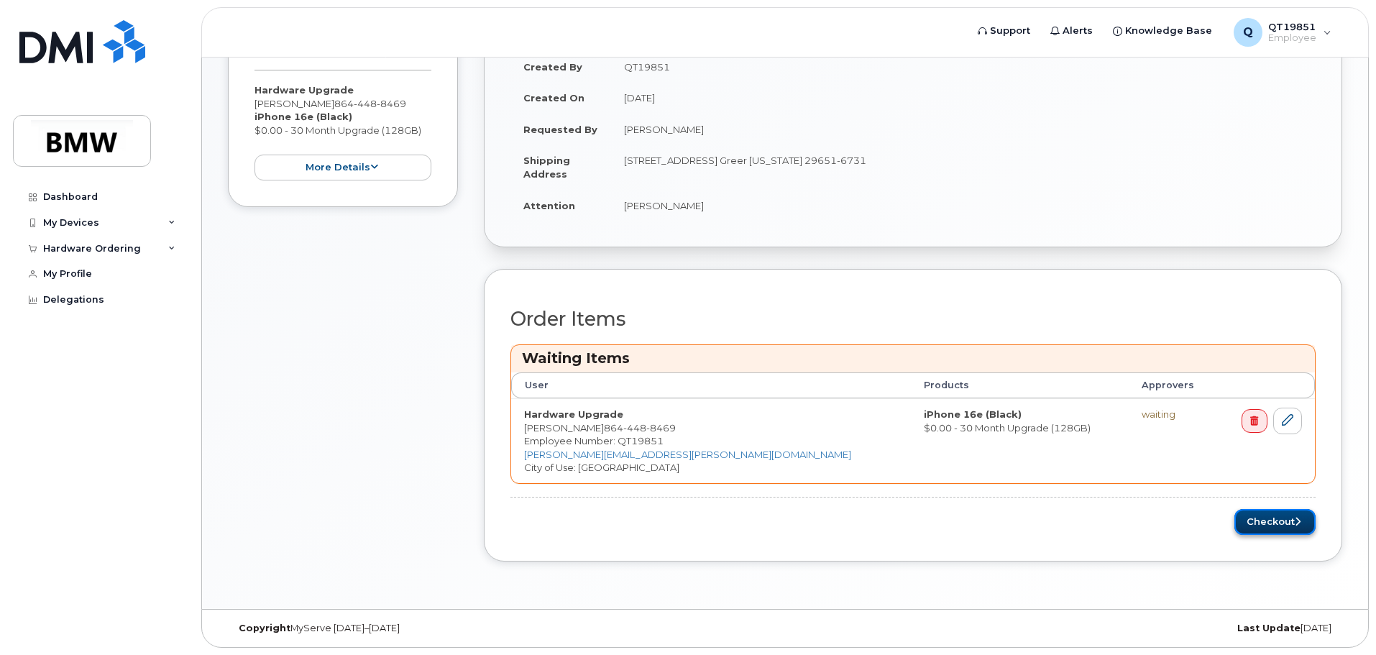
click at [1279, 516] on button "Checkout" at bounding box center [1274, 522] width 81 height 27
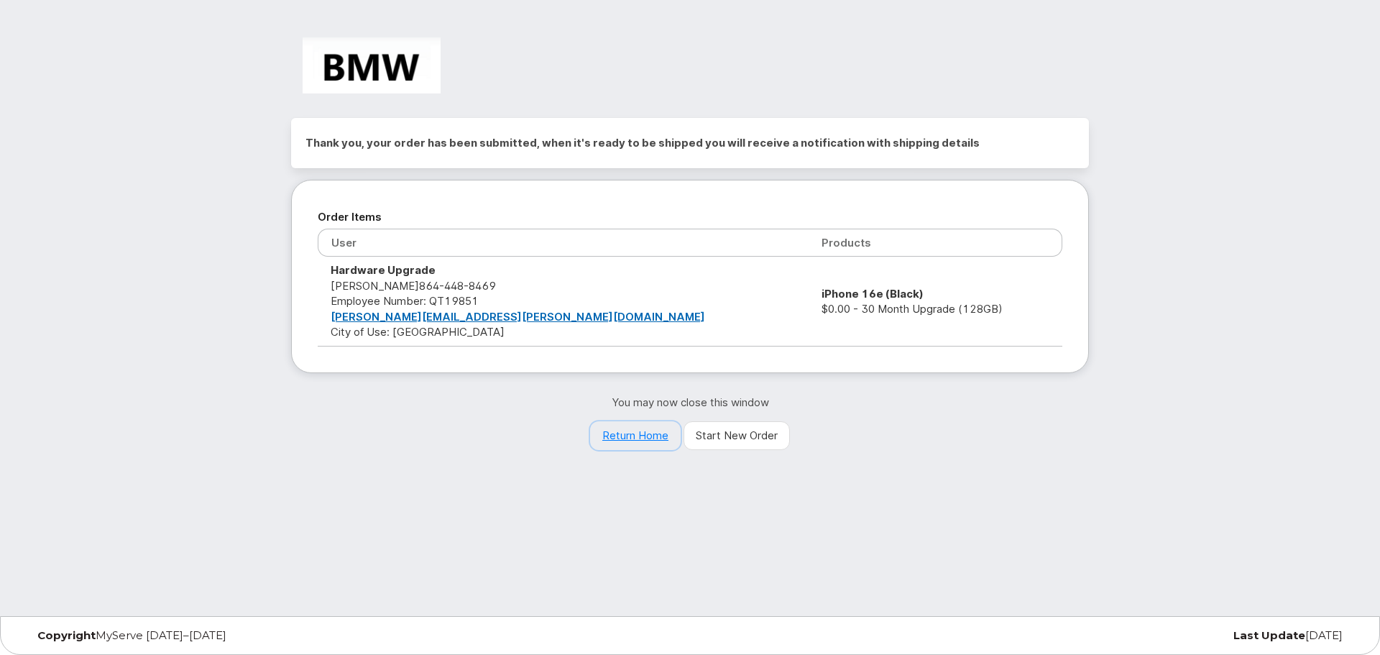
click at [620, 438] on link "Return Home" at bounding box center [635, 435] width 91 height 29
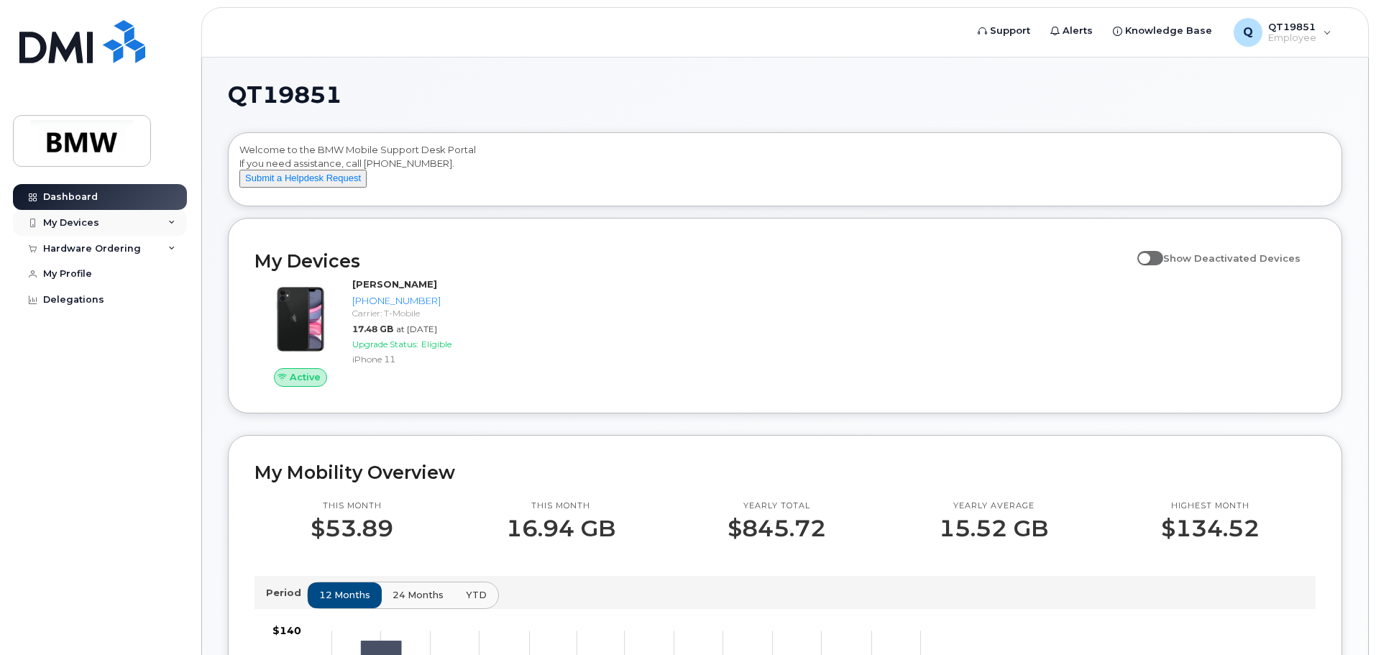
click at [87, 220] on div "My Devices" at bounding box center [71, 223] width 56 height 12
